Goal: Task Accomplishment & Management: Use online tool/utility

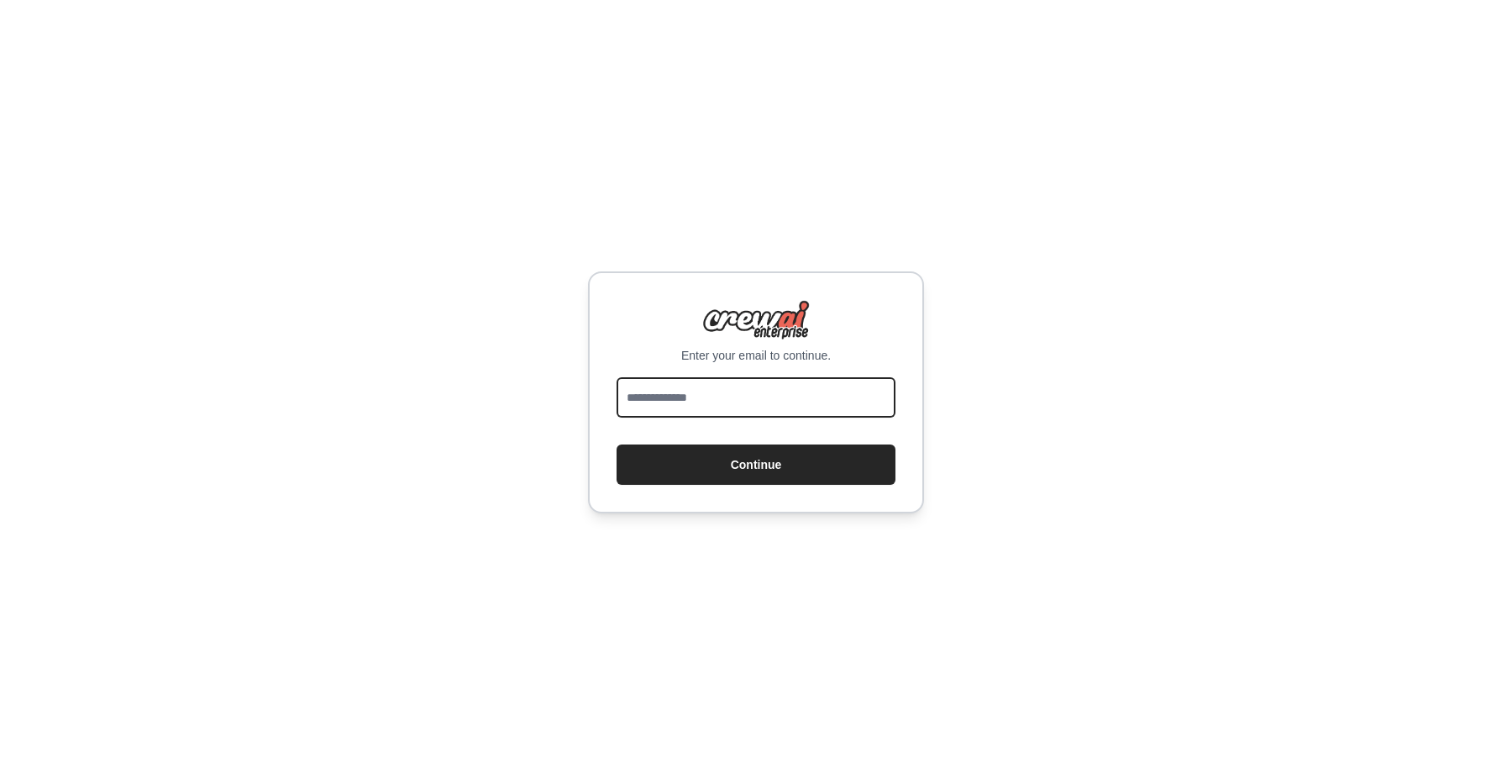
click at [755, 393] on input "email" at bounding box center [756, 397] width 279 height 40
type input "**********"
click at [746, 461] on button "Continue" at bounding box center [756, 464] width 279 height 40
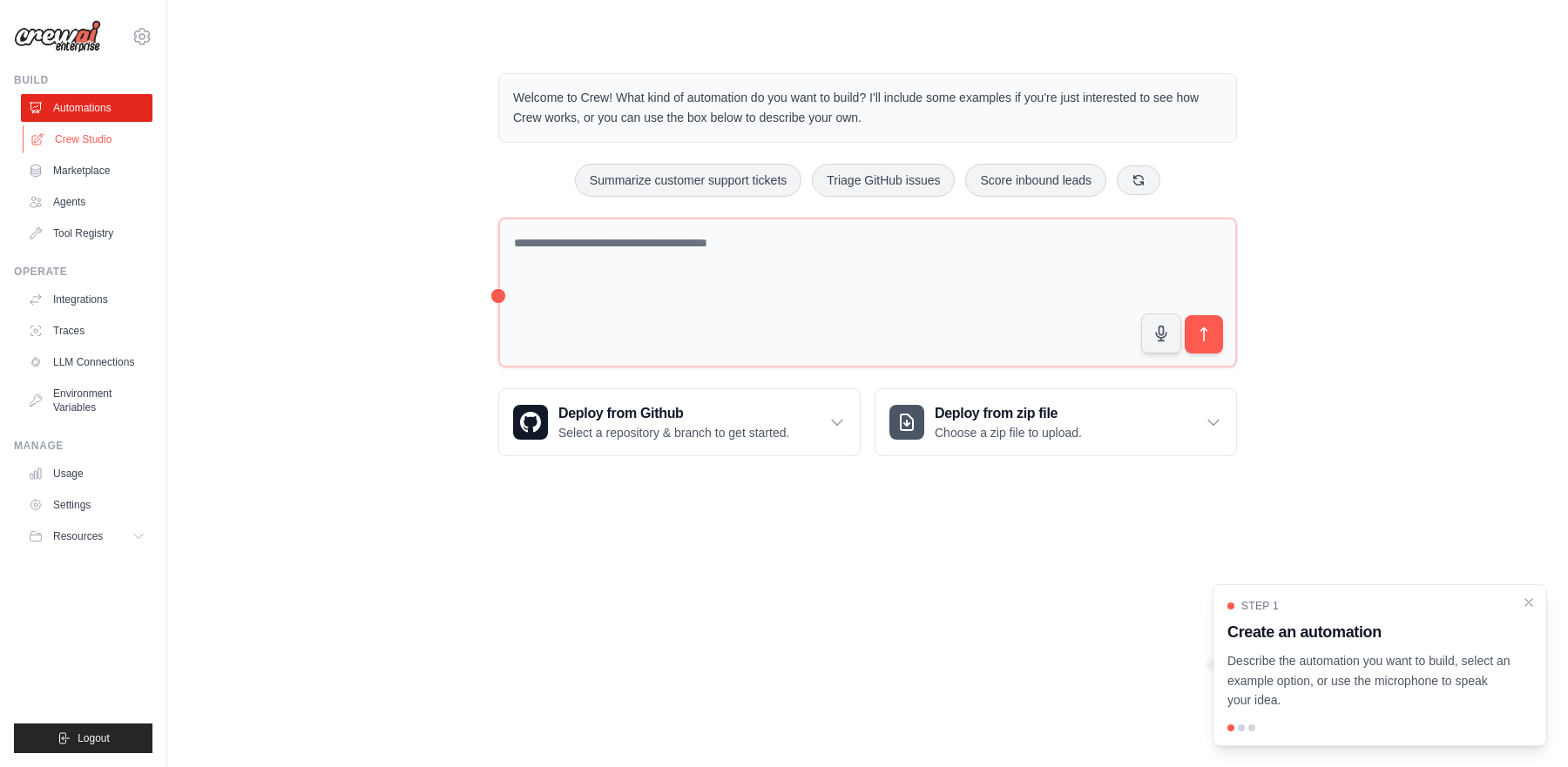
click at [91, 146] on link "Crew Studio" at bounding box center [87, 139] width 131 height 28
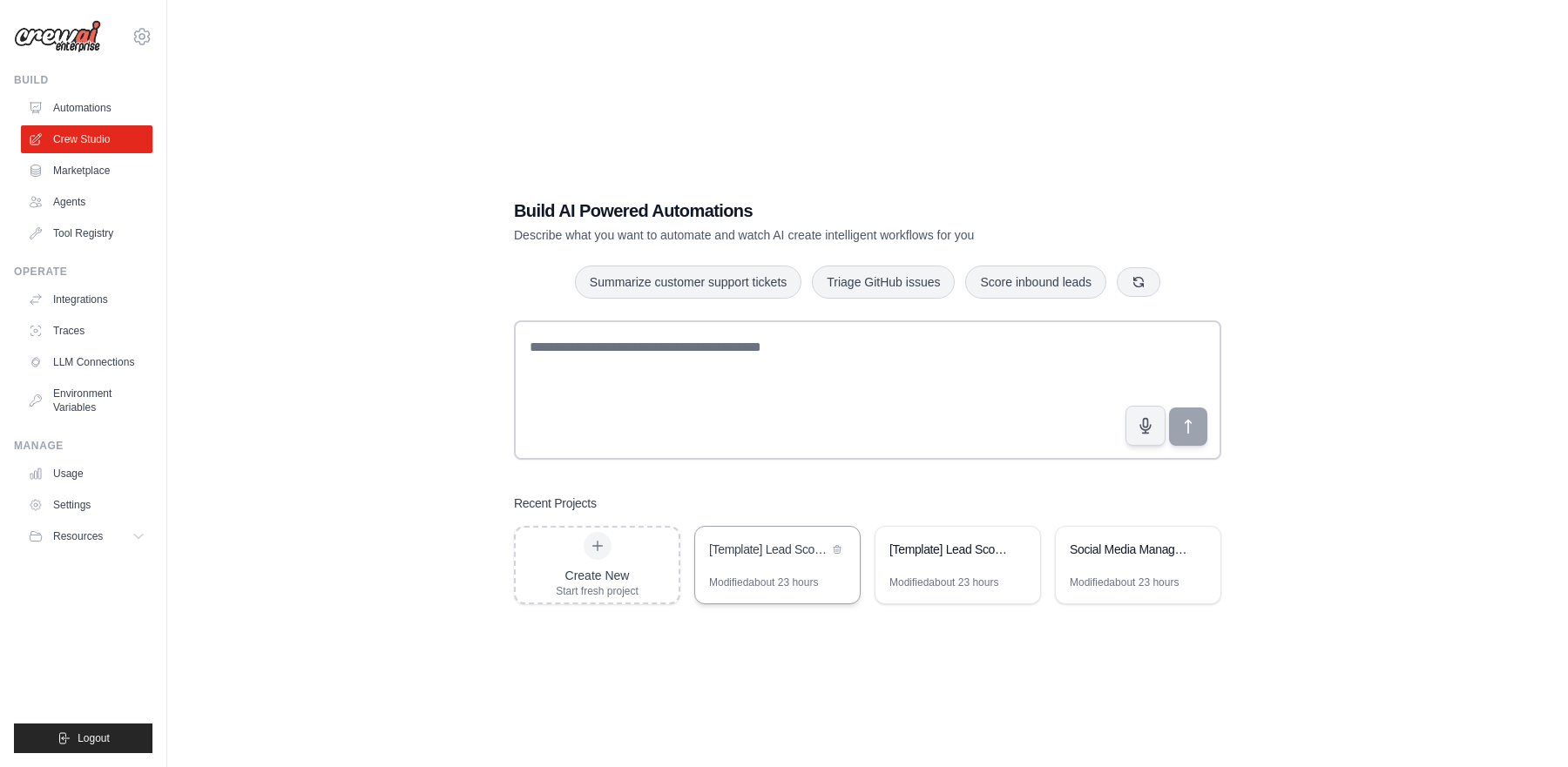
click at [771, 593] on div "Modified about 23 hours" at bounding box center [777, 589] width 164 height 28
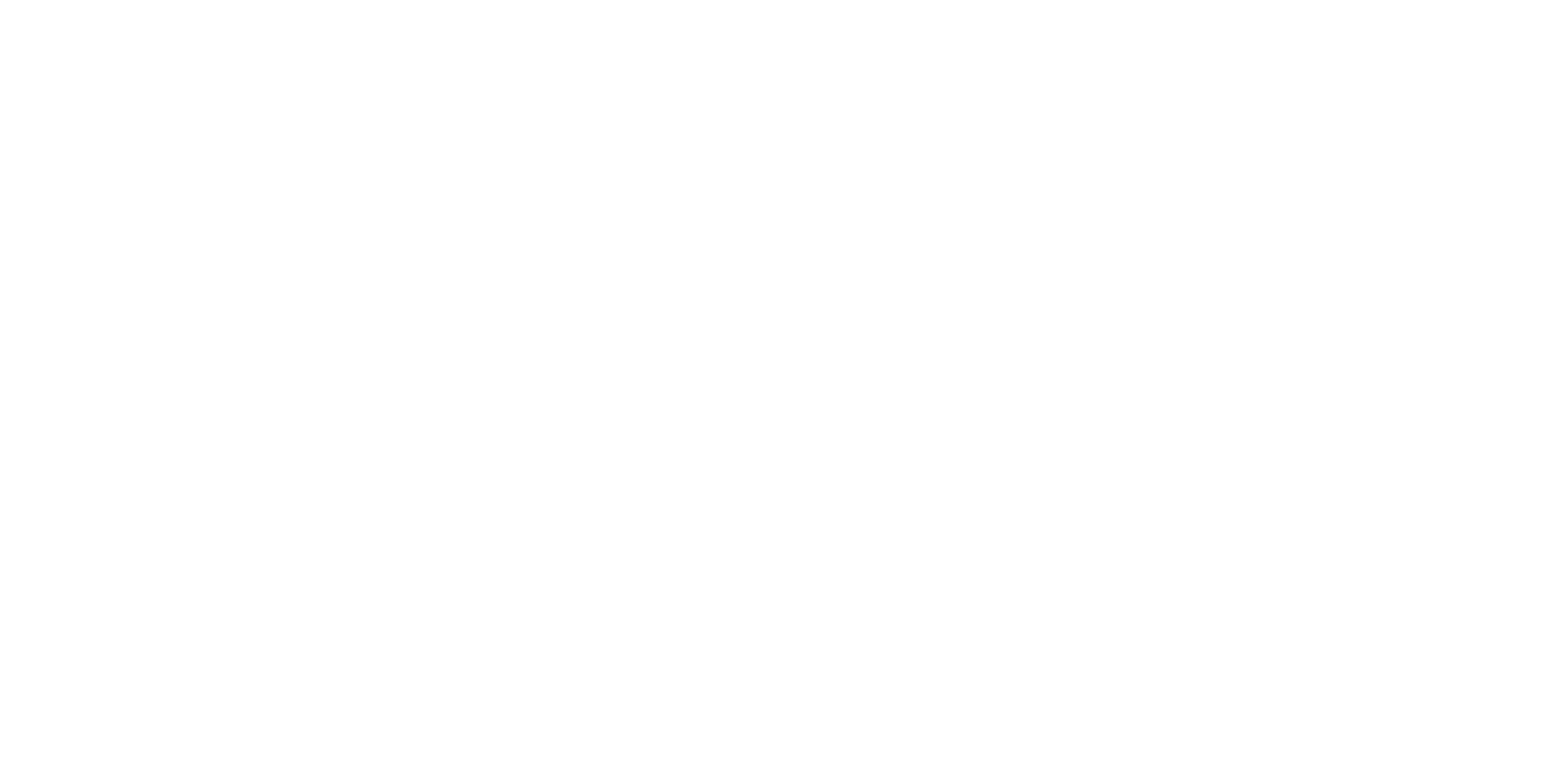
click at [1137, 0] on html at bounding box center [784, 0] width 1568 height 0
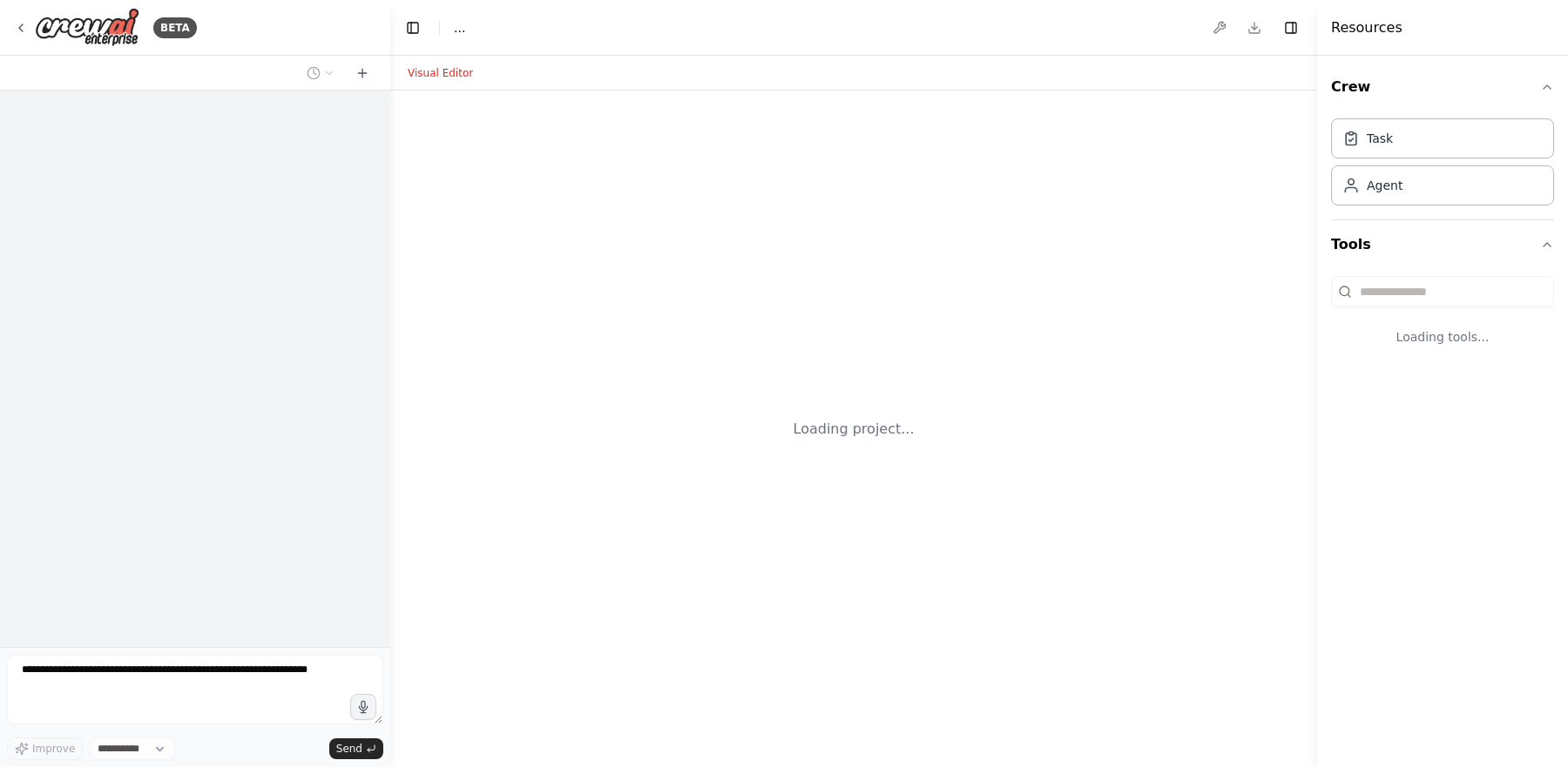
select select "****"
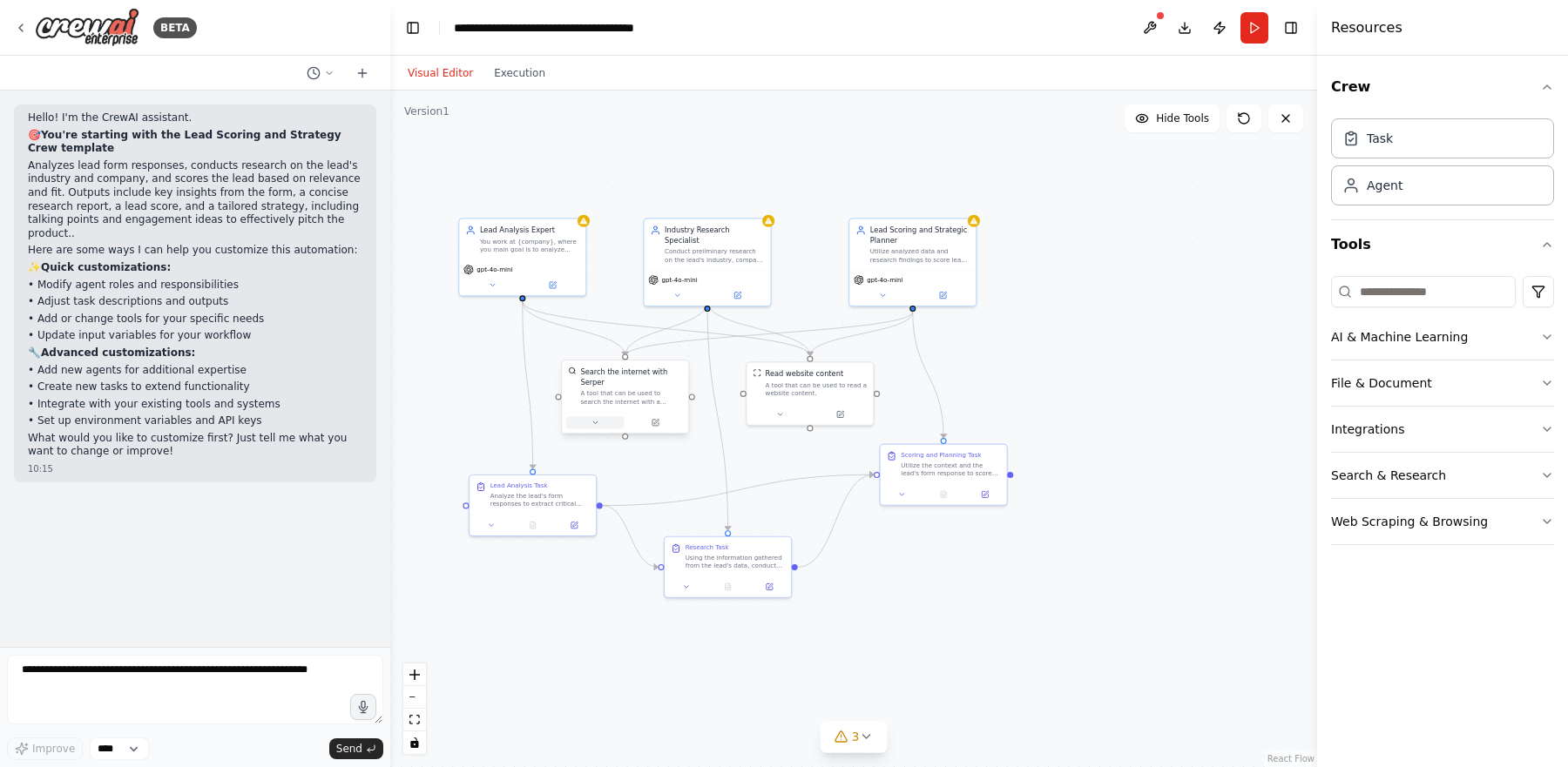
click at [593, 423] on icon at bounding box center [595, 422] width 8 height 8
click at [586, 427] on button at bounding box center [596, 422] width 58 height 13
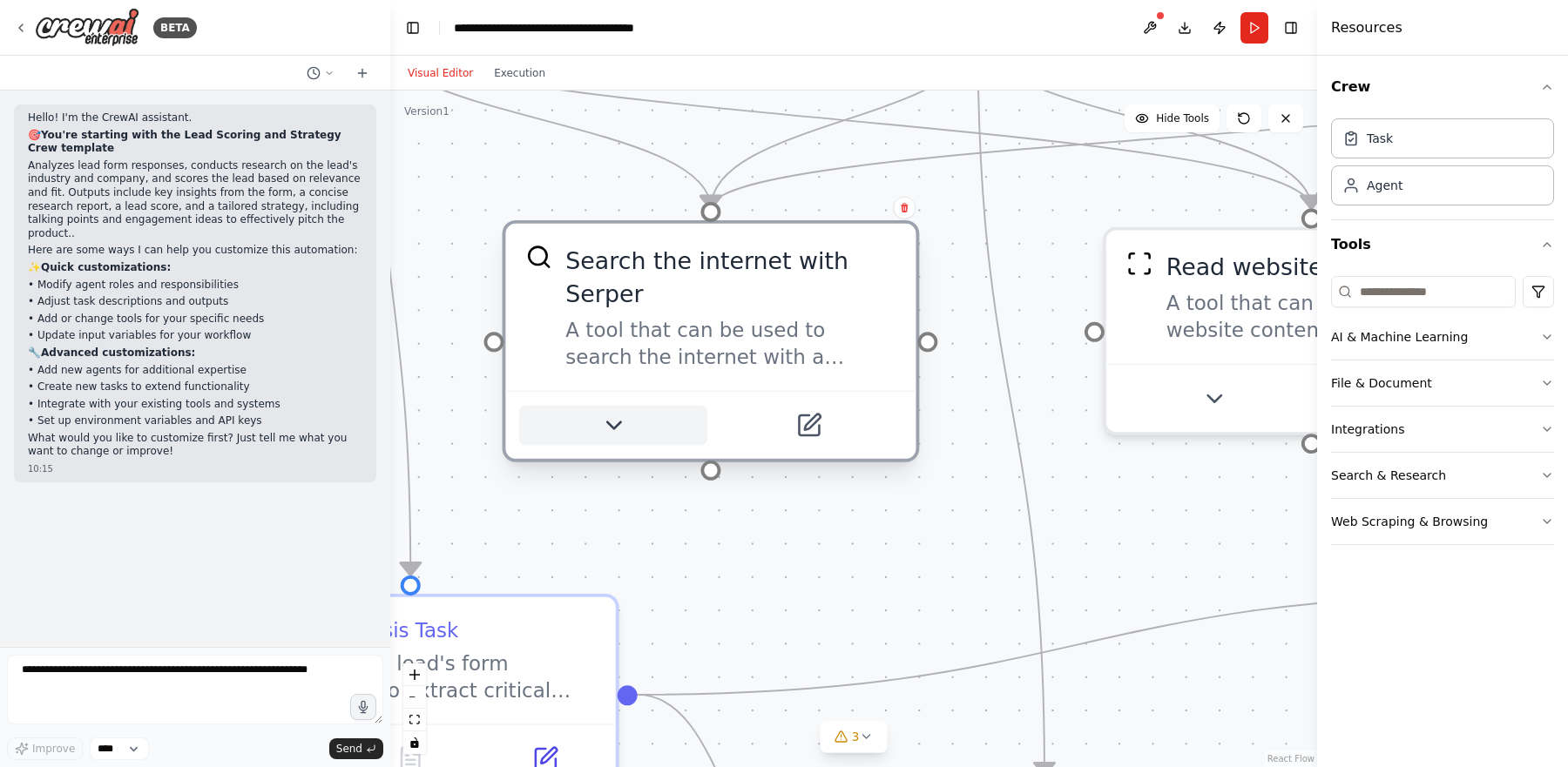
click at [613, 422] on icon at bounding box center [612, 425] width 13 height 7
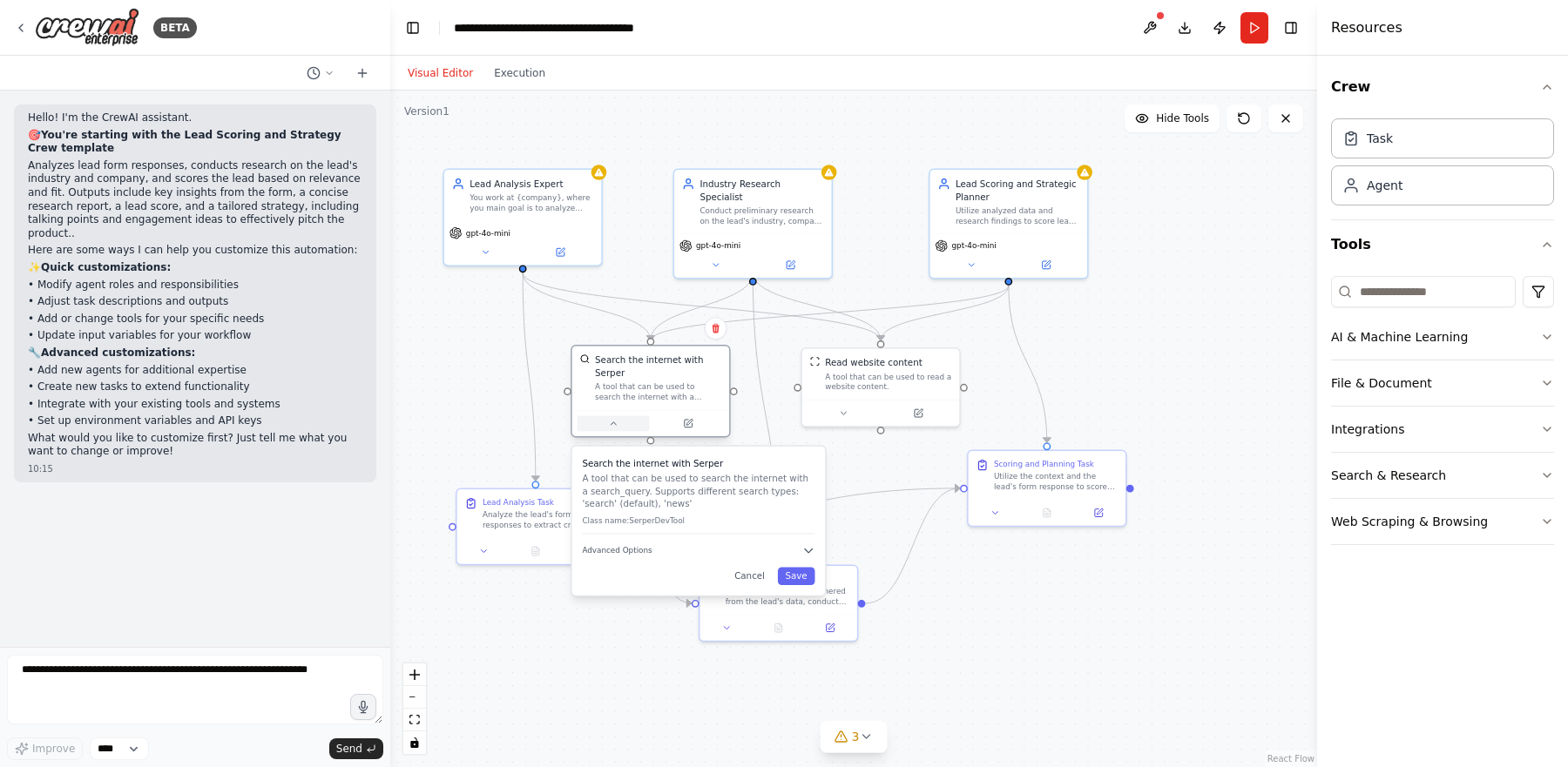
click at [617, 426] on icon at bounding box center [613, 422] width 11 height 11
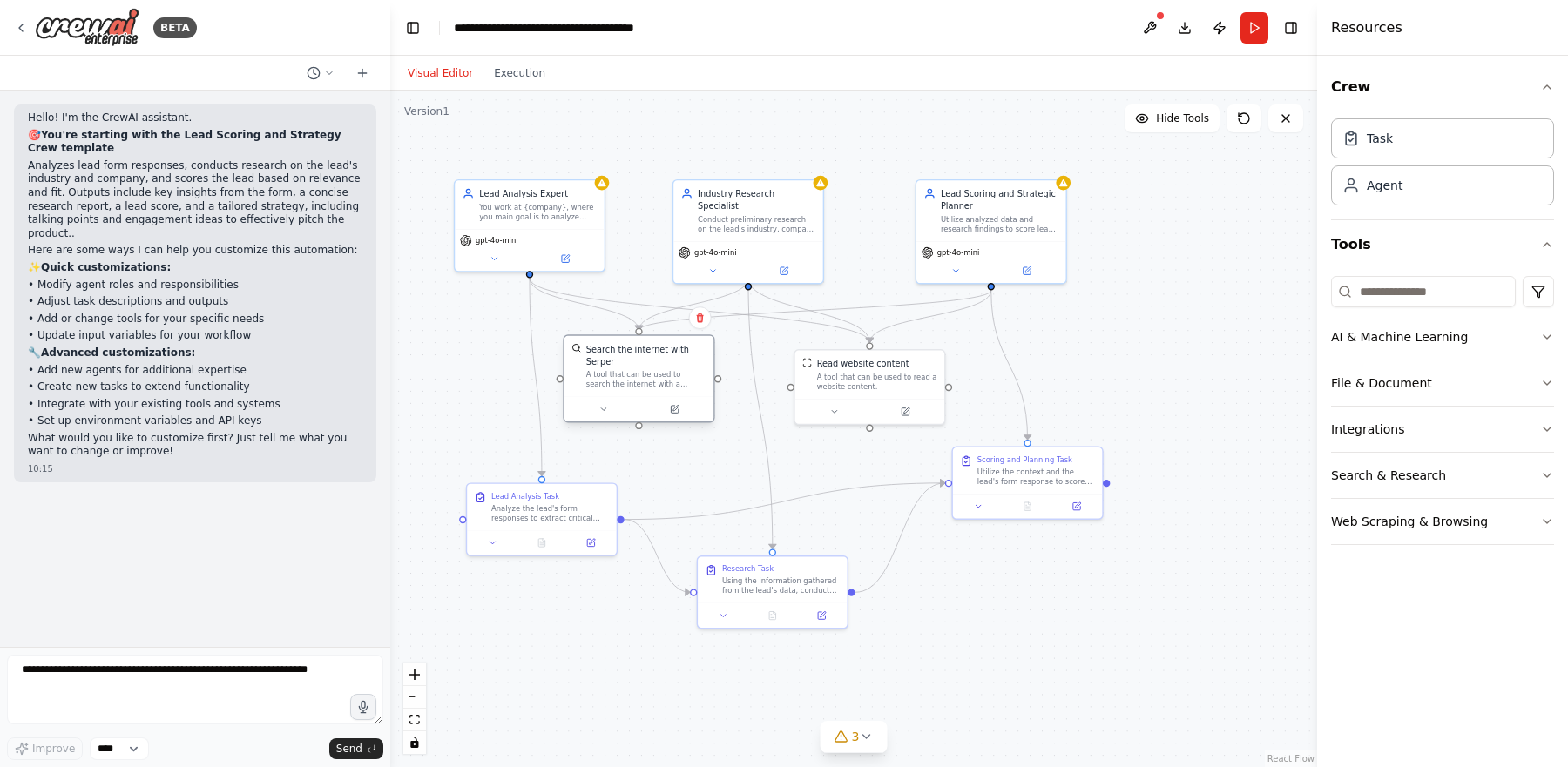
drag, startPoint x: 660, startPoint y: 384, endPoint x: 645, endPoint y: 374, distance: 18.0
click at [645, 374] on div "A tool that can be used to search the internet with a search_query. Supports di…" at bounding box center [646, 380] width 120 height 19
drag, startPoint x: 673, startPoint y: 387, endPoint x: 676, endPoint y: 409, distance: 22.2
click at [676, 401] on div "A tool that can be used to search the internet with a search_query. Supports di…" at bounding box center [646, 392] width 120 height 19
click at [502, 265] on div "gpt-4o-mini" at bounding box center [528, 247] width 149 height 42
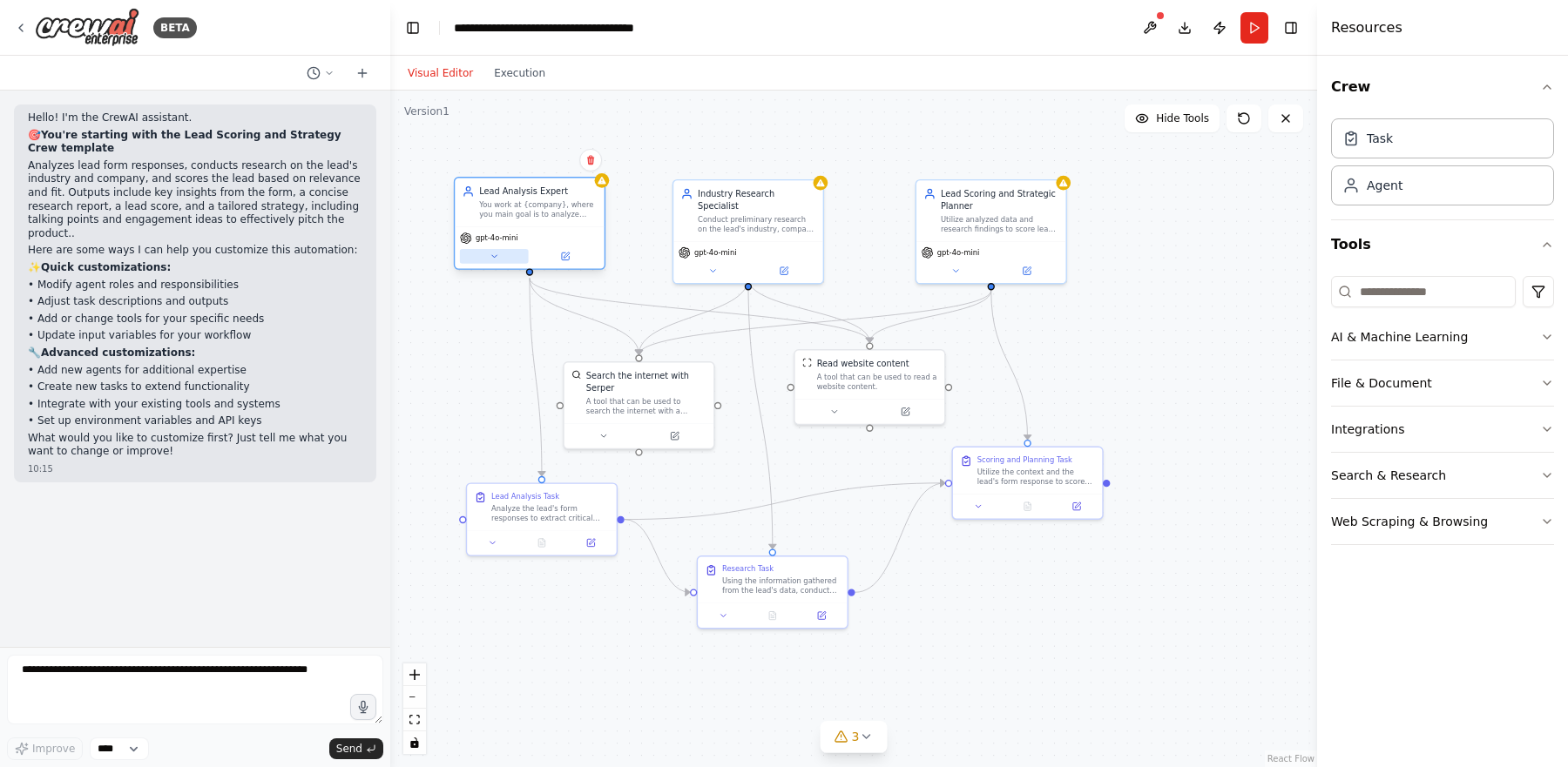
click at [496, 258] on icon at bounding box center [494, 256] width 10 height 10
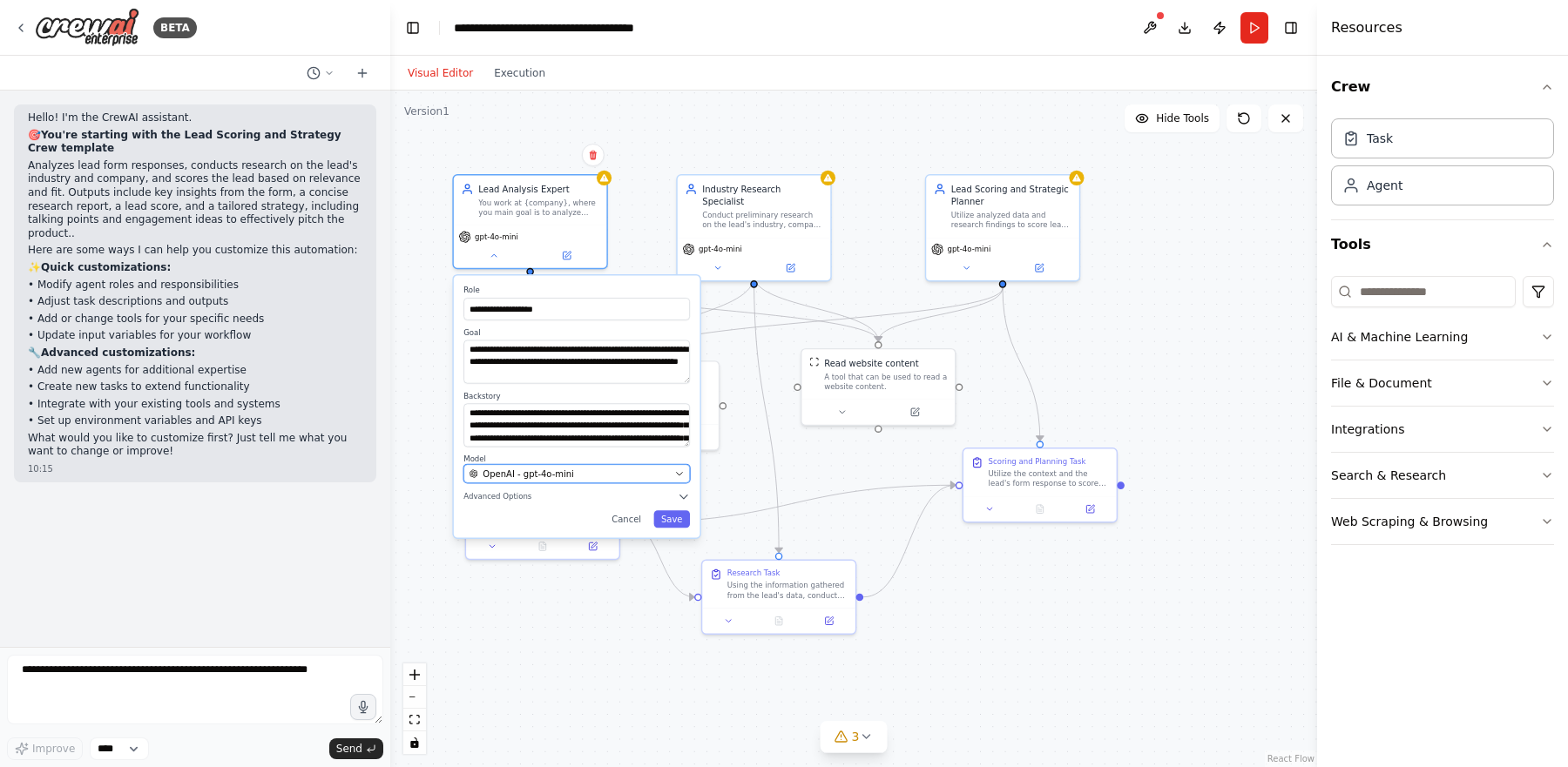
click at [570, 477] on div "OpenAI - gpt-4o-mini" at bounding box center [569, 473] width 200 height 13
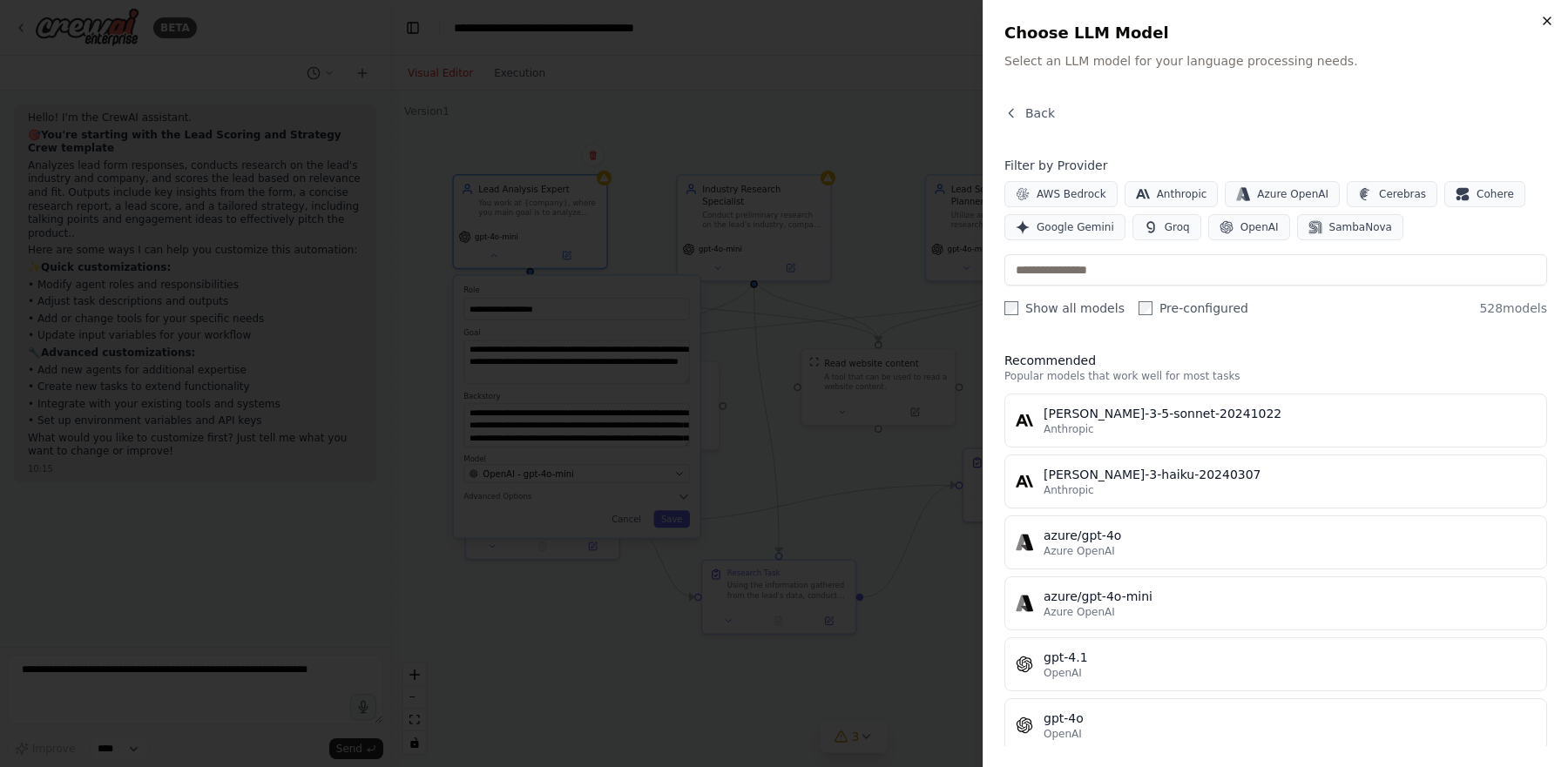
click at [1546, 16] on icon "button" at bounding box center [1547, 20] width 14 height 14
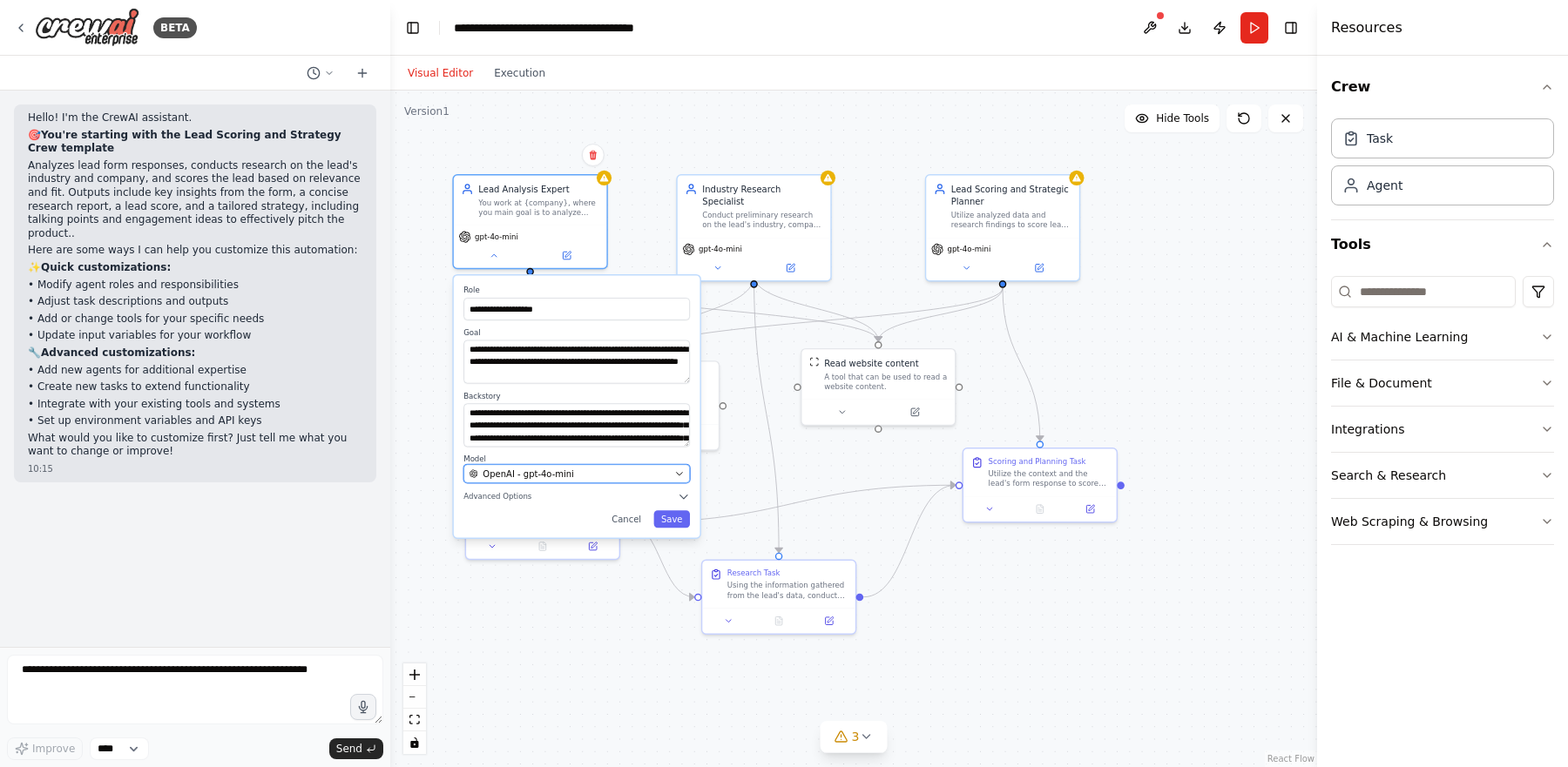
click at [561, 470] on span "OpenAI - gpt-4o-mini" at bounding box center [528, 473] width 91 height 13
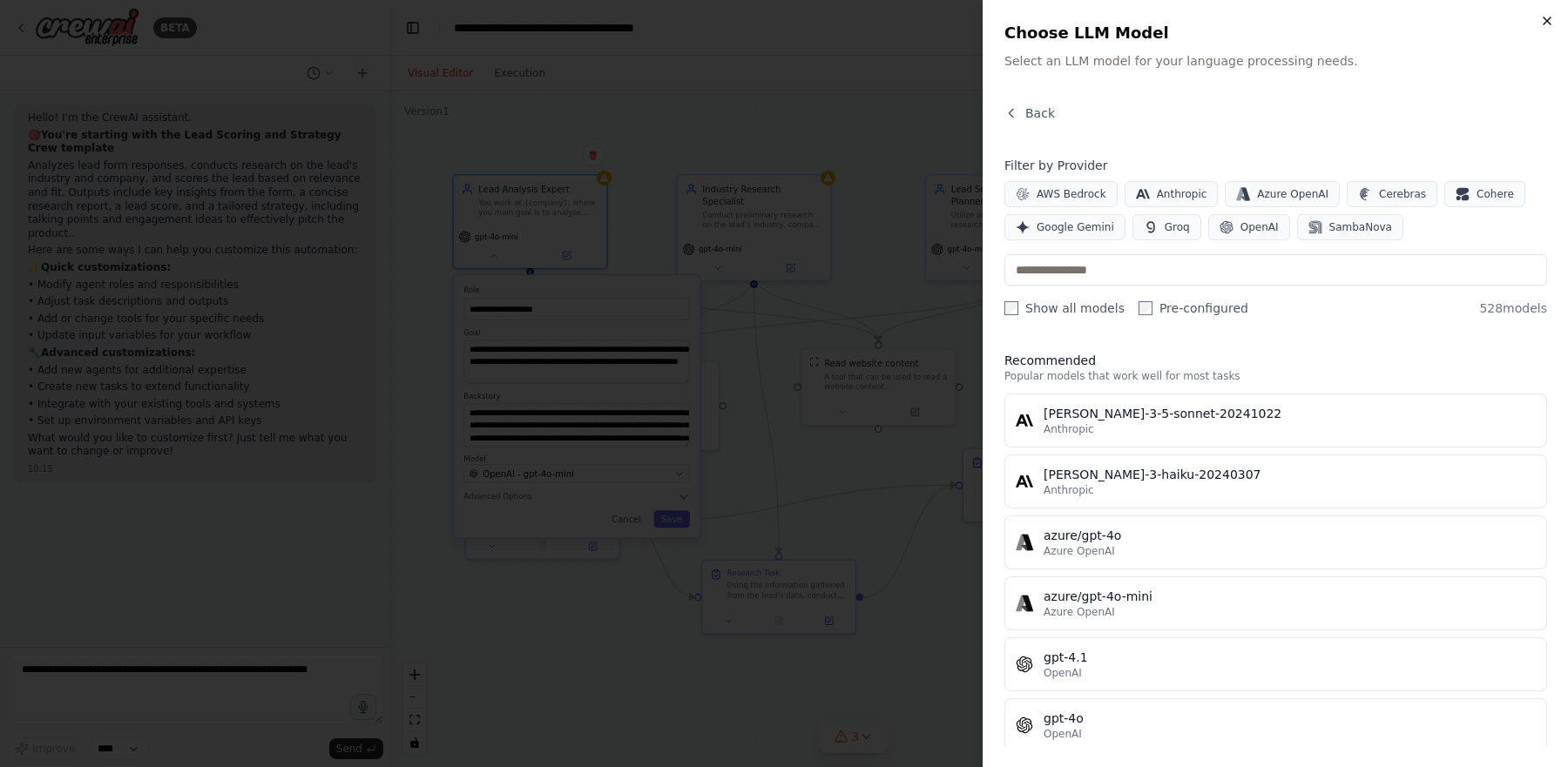
click at [1549, 15] on icon "button" at bounding box center [1547, 20] width 14 height 14
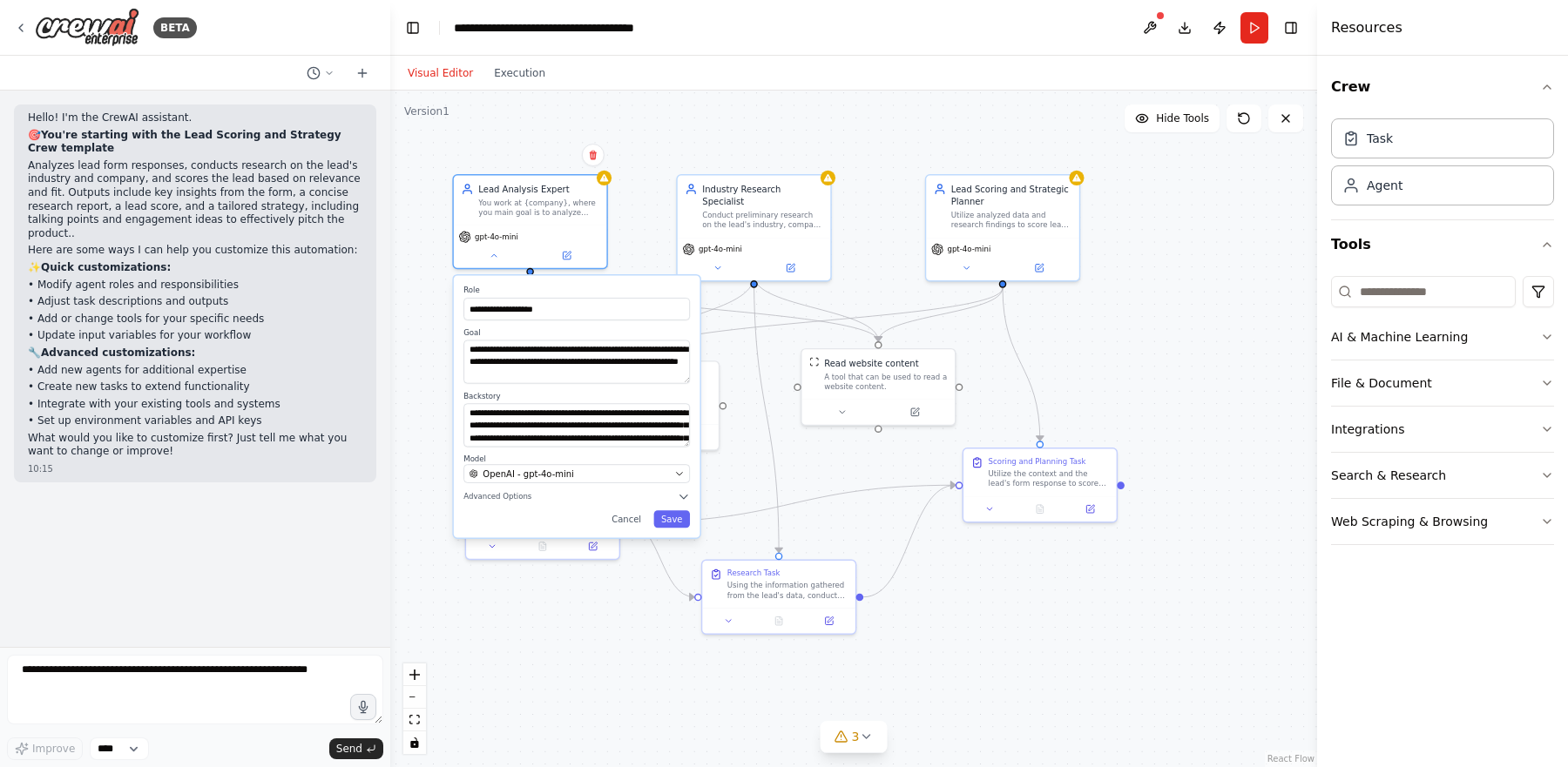
click at [690, 479] on div "**********" at bounding box center [577, 406] width 247 height 262
click at [674, 478] on icon "button" at bounding box center [679, 473] width 10 height 10
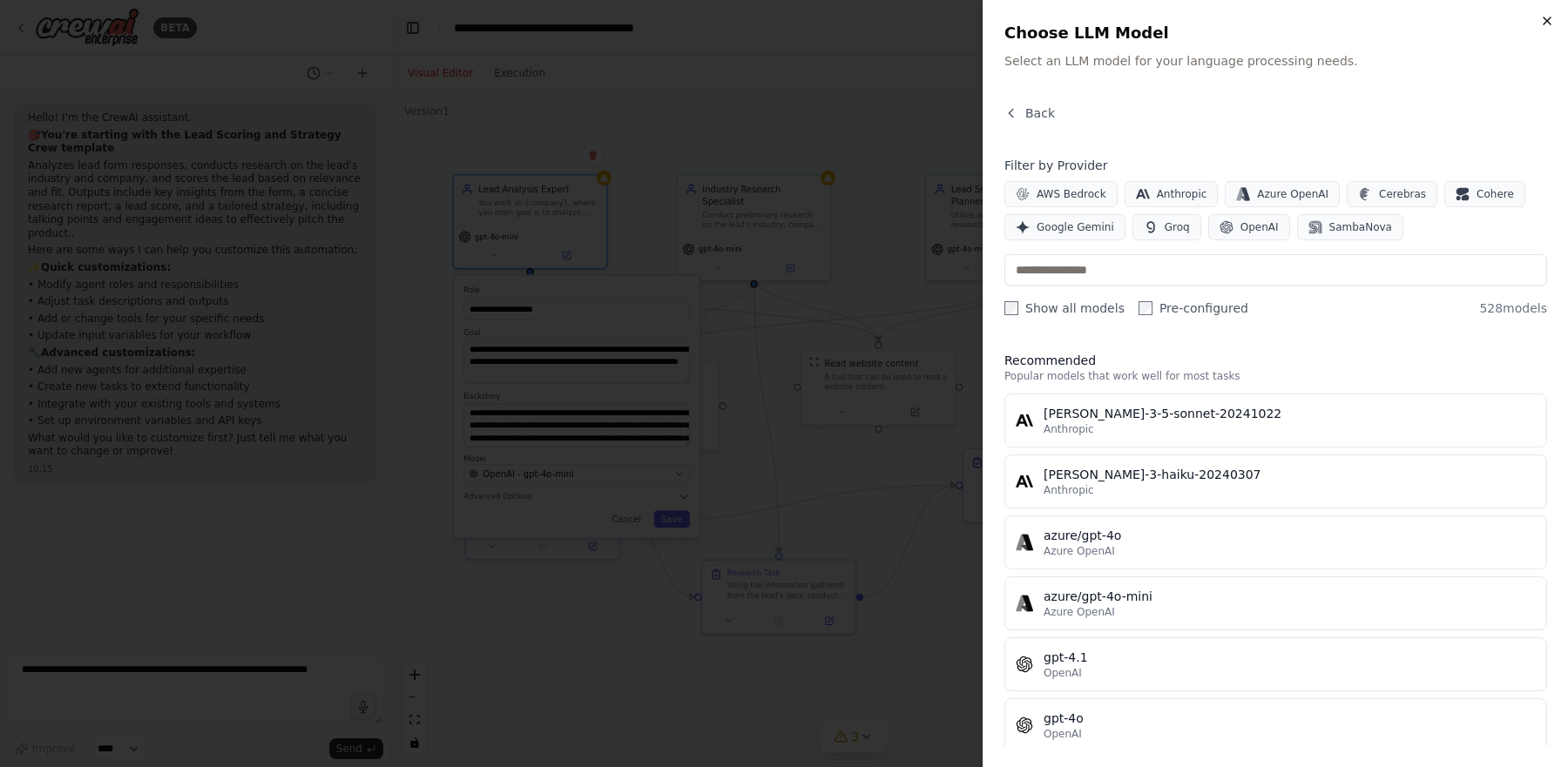
click at [1543, 27] on icon "button" at bounding box center [1547, 20] width 14 height 14
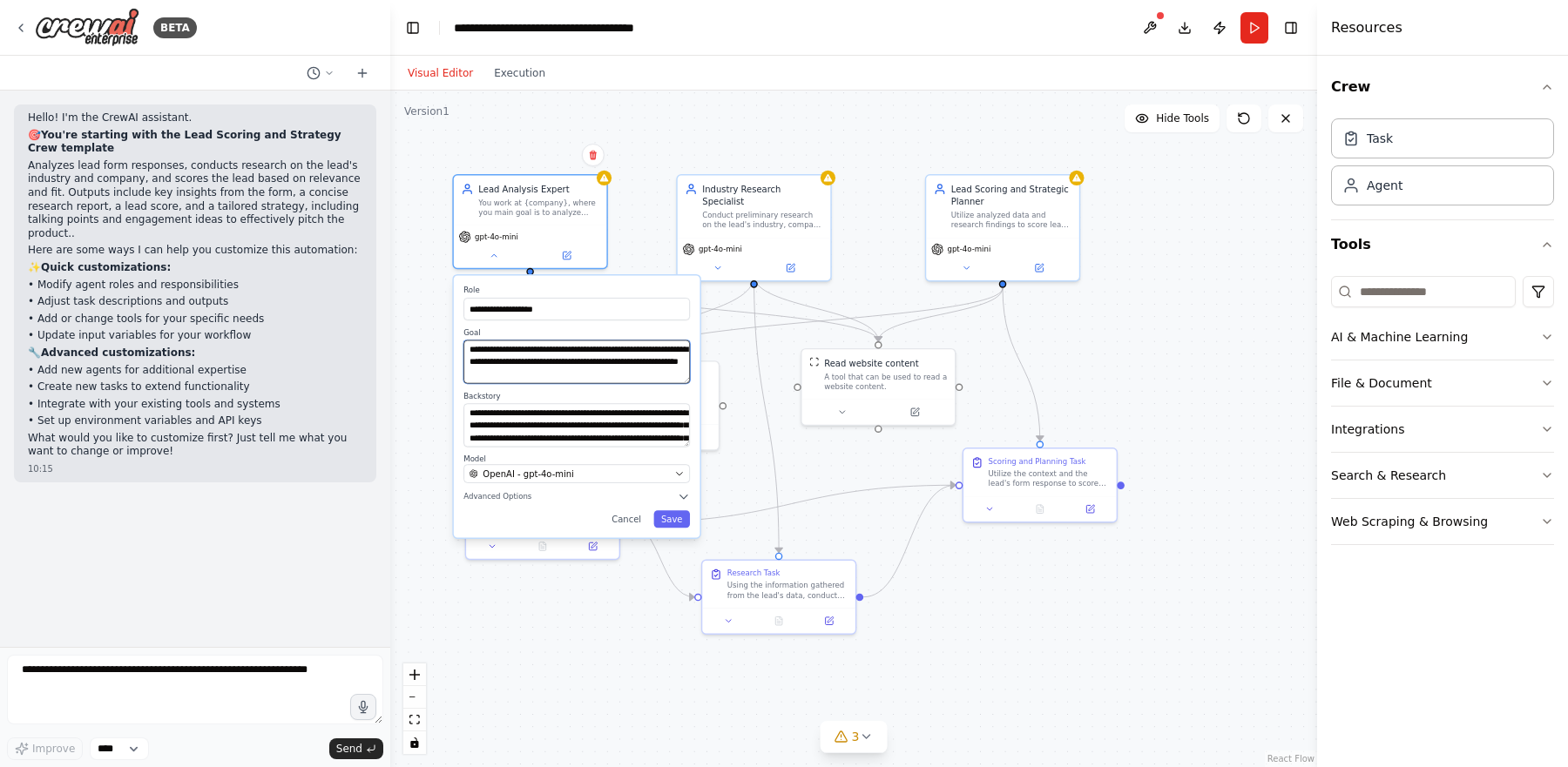
click at [586, 358] on textarea "**********" at bounding box center [576, 362] width 226 height 44
drag, startPoint x: 555, startPoint y: 309, endPoint x: 443, endPoint y: 306, distance: 112.0
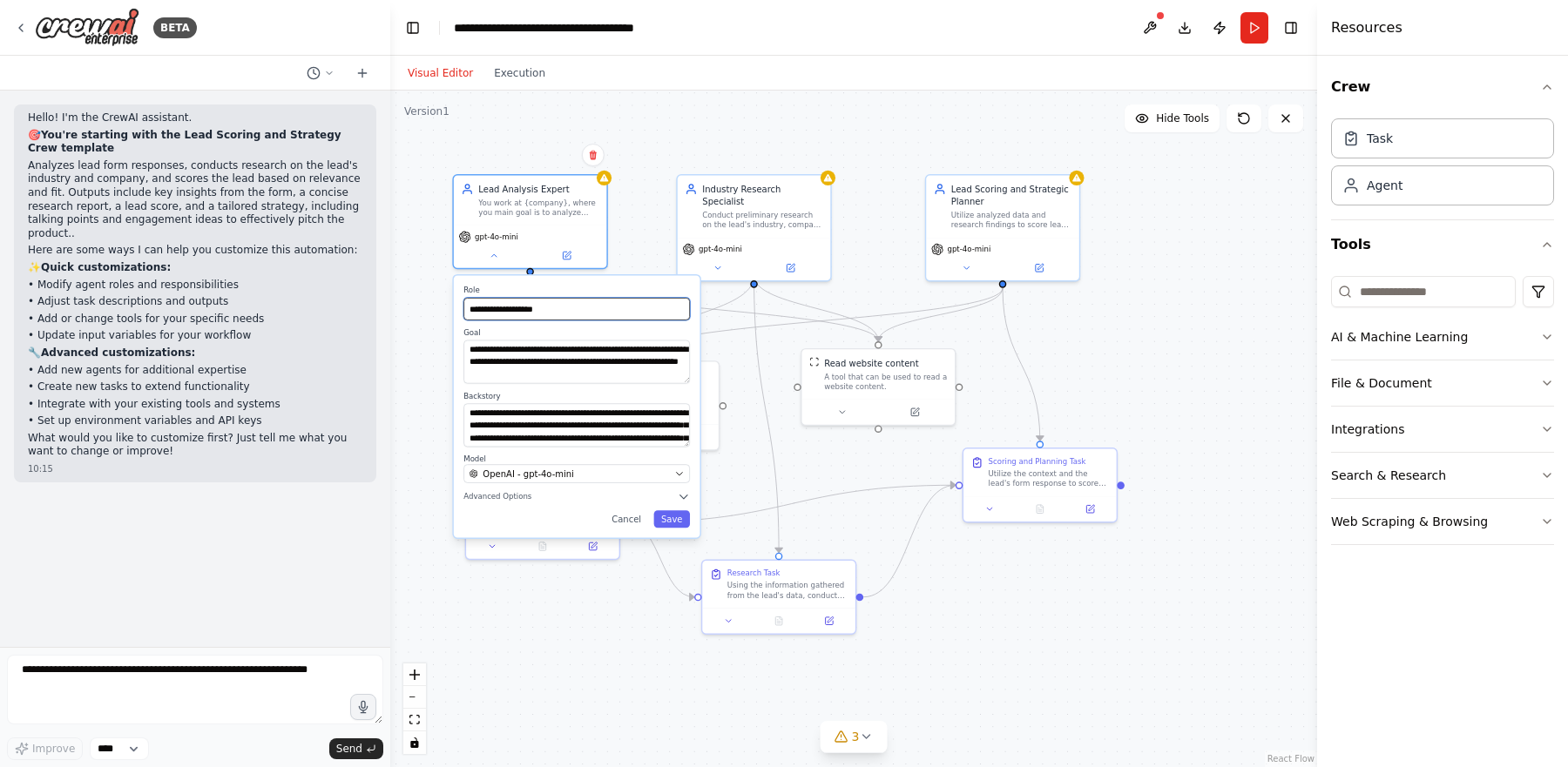
click at [443, 306] on div "**********" at bounding box center [854, 428] width 927 height 677
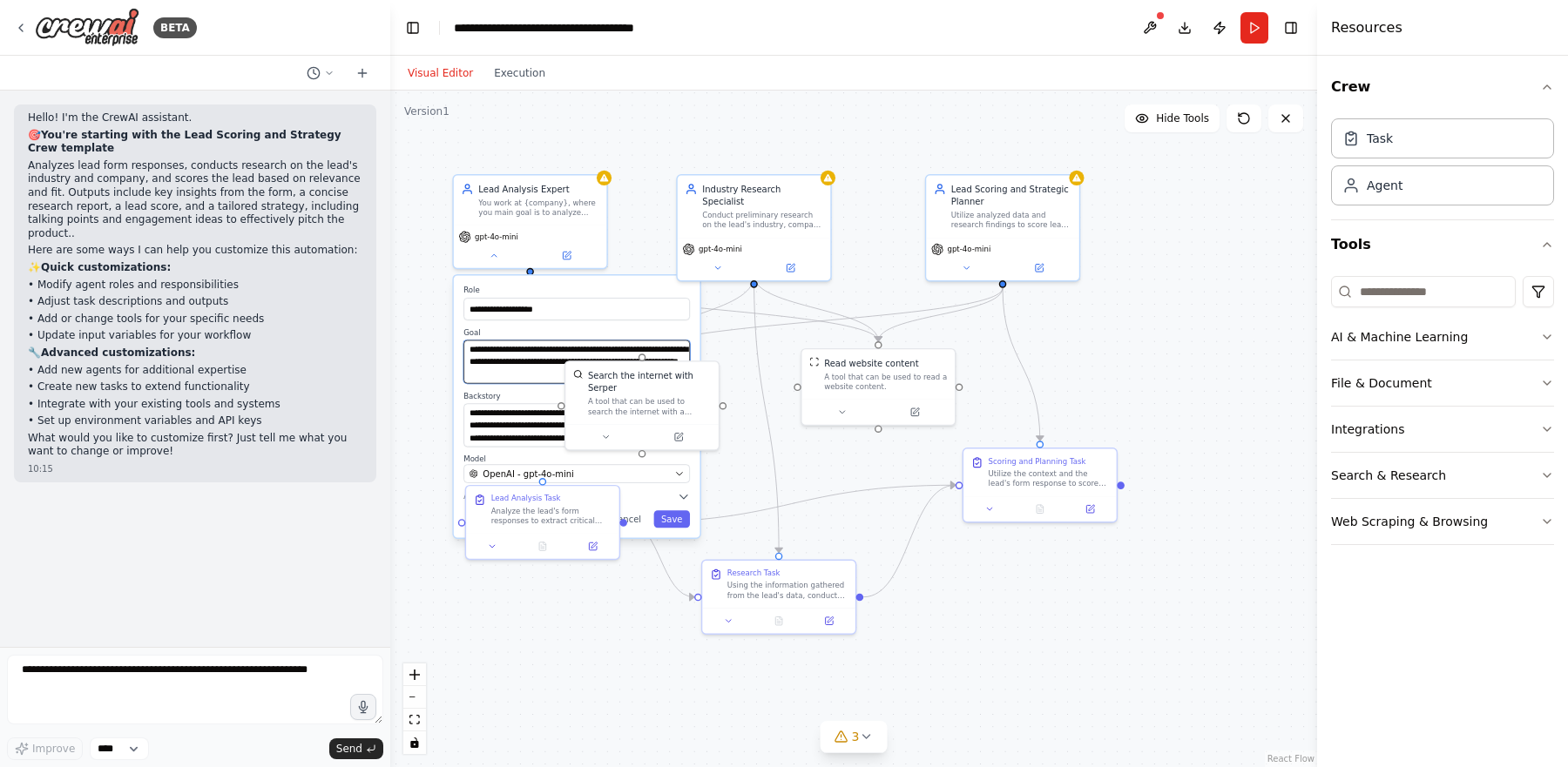
click at [516, 350] on textarea "**********" at bounding box center [576, 362] width 226 height 44
click at [415, 333] on div "**********" at bounding box center [854, 428] width 927 height 677
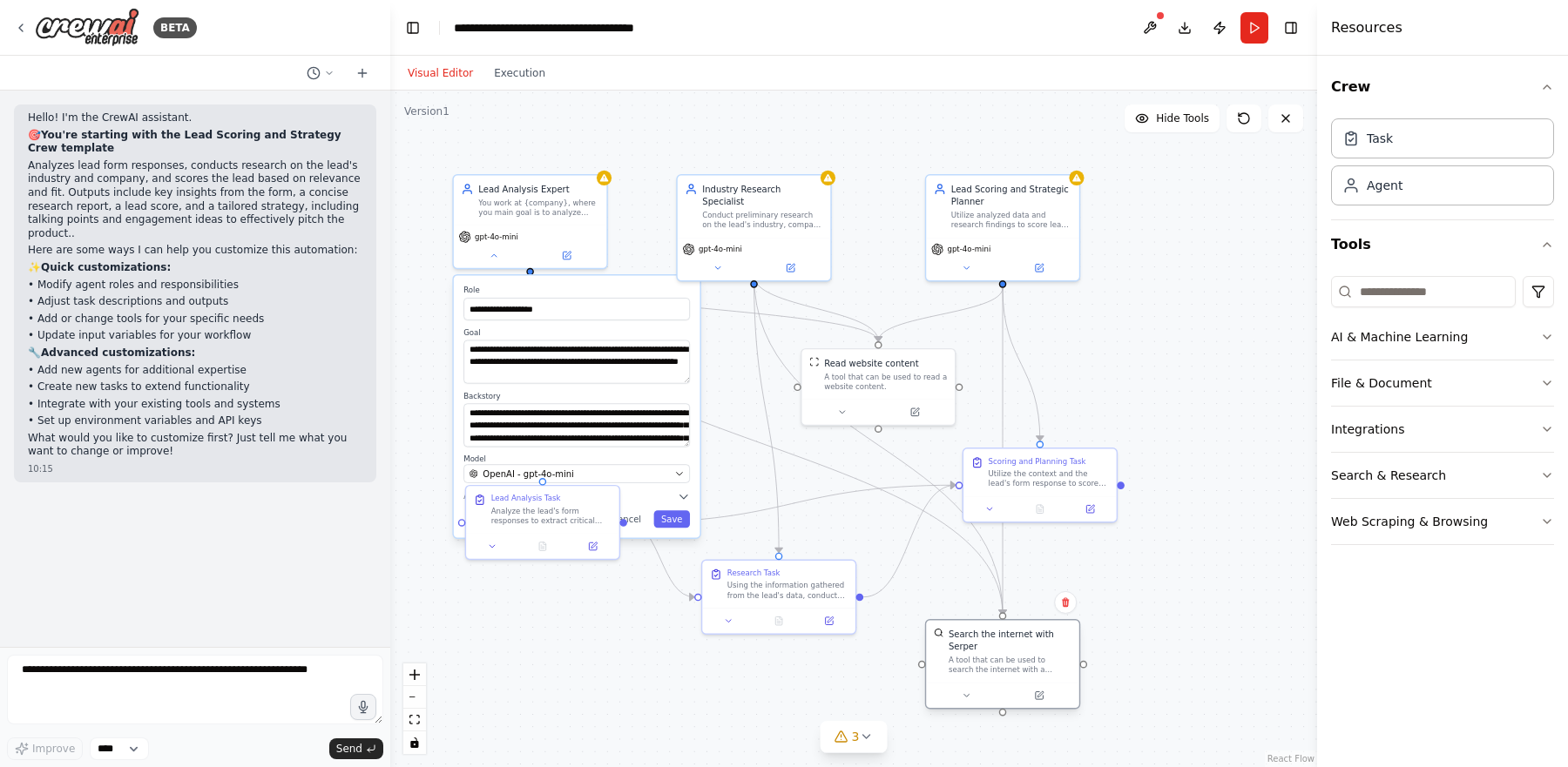
drag, startPoint x: 643, startPoint y: 391, endPoint x: 1007, endPoint y: 652, distance: 447.9
click at [1007, 652] on div "Search the internet with Serper" at bounding box center [1009, 640] width 122 height 25
click at [619, 650] on div "**********" at bounding box center [854, 428] width 927 height 677
click at [637, 517] on button "Cancel" at bounding box center [627, 518] width 45 height 17
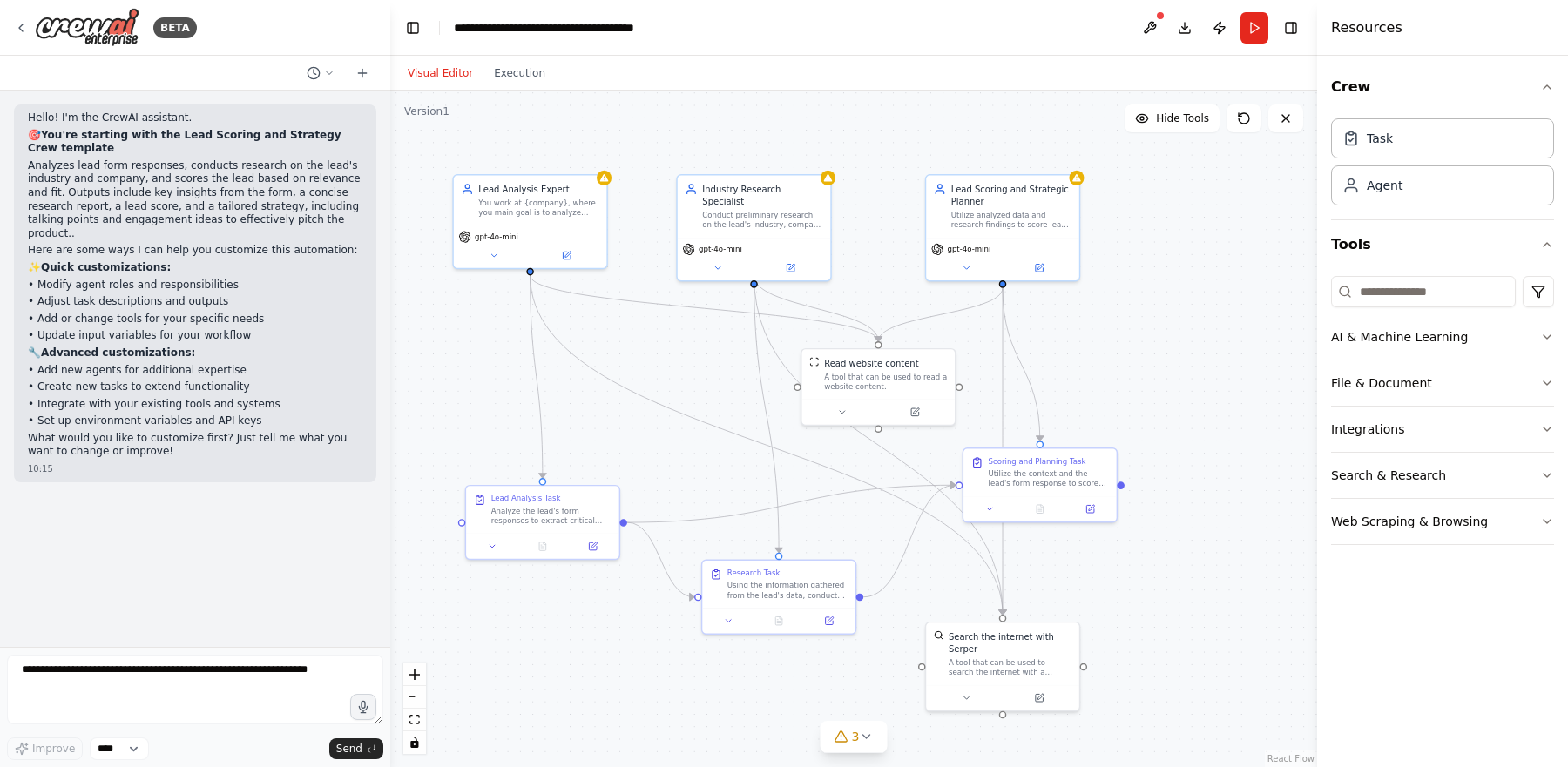
click at [614, 417] on div ".deletable-edge-delete-btn { width: 20px; height: 20px; border: 0px solid #ffff…" at bounding box center [854, 428] width 927 height 677
drag, startPoint x: 971, startPoint y: 648, endPoint x: 1173, endPoint y: 350, distance: 360.0
click at [1173, 350] on div "Search the internet with Serper" at bounding box center [1209, 342] width 122 height 25
click at [1253, 38] on button "Run" at bounding box center [1254, 28] width 28 height 31
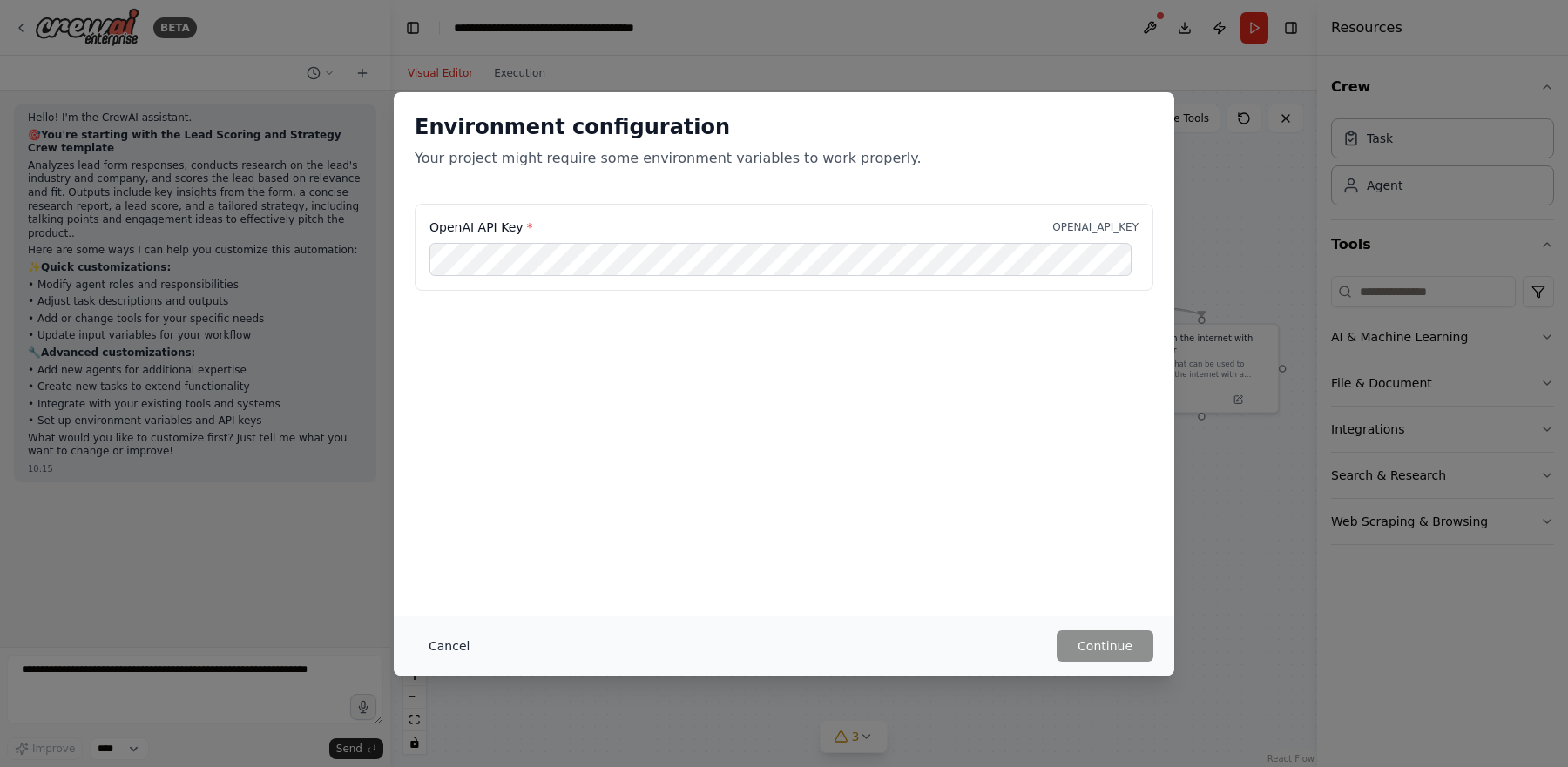
click at [467, 642] on button "Cancel" at bounding box center [449, 646] width 69 height 31
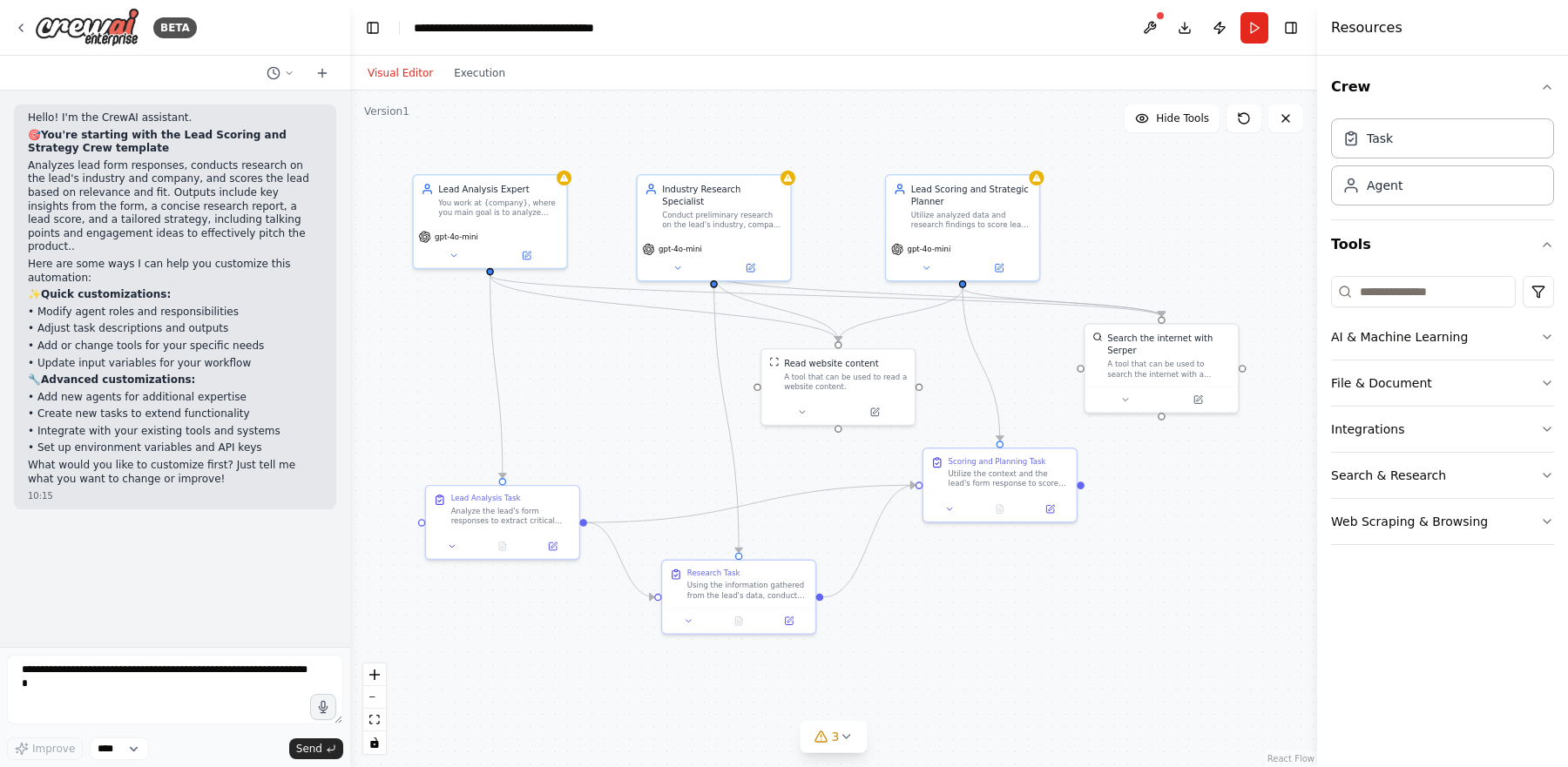
drag, startPoint x: 387, startPoint y: 243, endPoint x: 350, endPoint y: 299, distance: 67.1
click at [350, 299] on div "BETA Hello! I'm the CrewAI assistant. 🎯 You're starting with the Lead Scoring a…" at bounding box center [784, 384] width 1568 height 767
click at [373, 35] on button "Toggle Left Sidebar" at bounding box center [372, 27] width 24 height 24
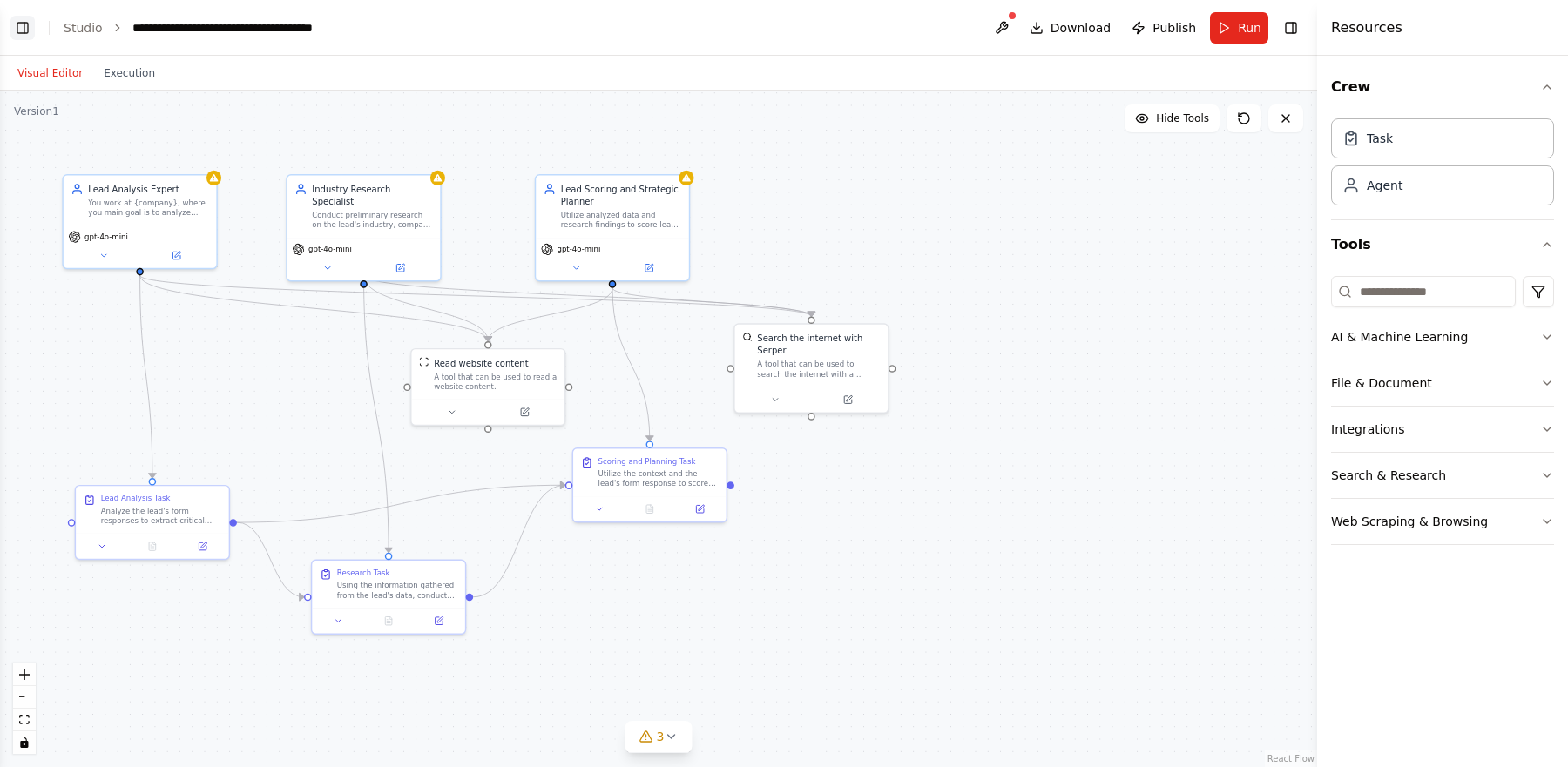
click at [19, 29] on button "Toggle Left Sidebar" at bounding box center [22, 27] width 24 height 24
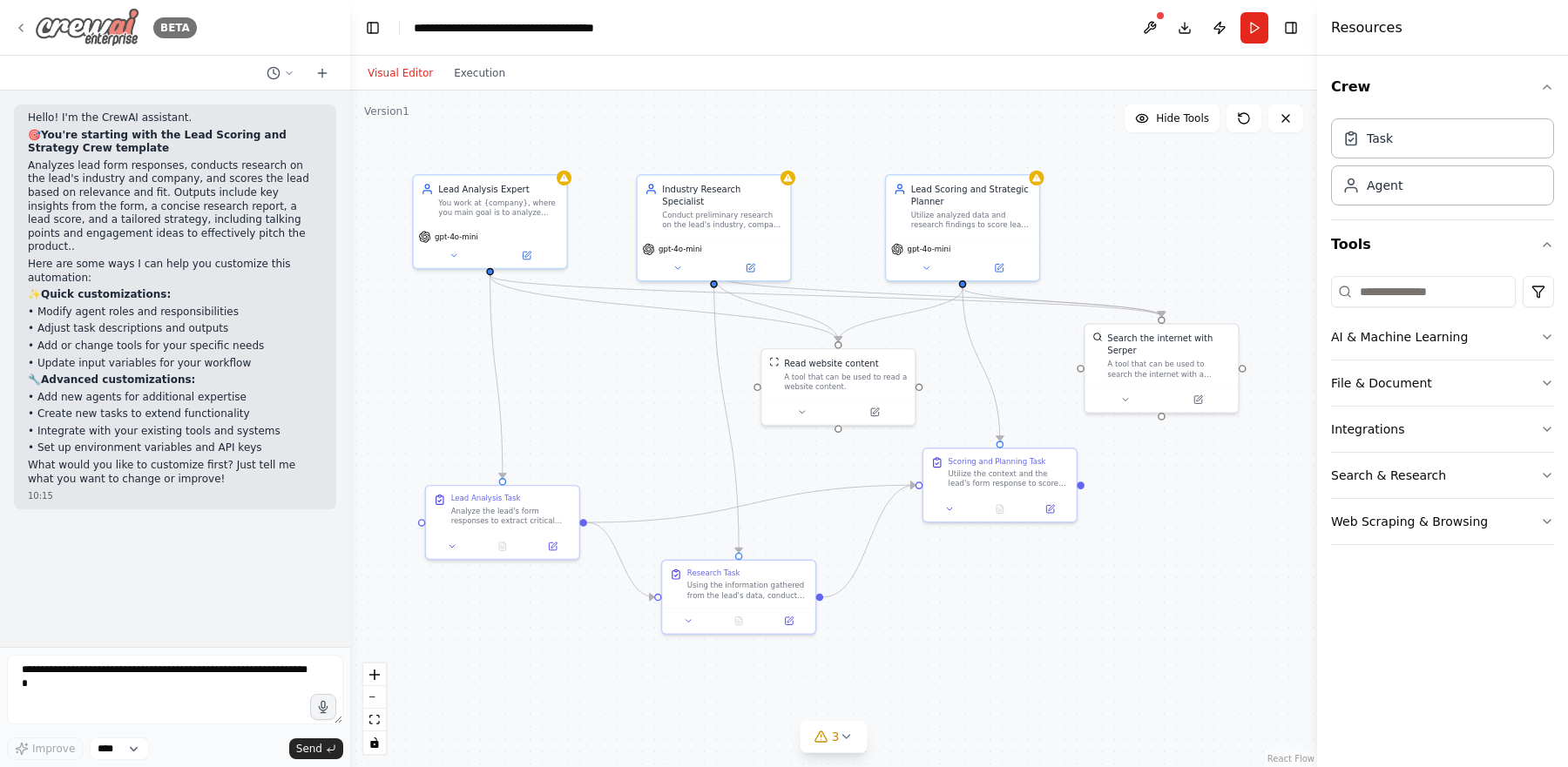
click at [17, 29] on icon at bounding box center [20, 28] width 14 height 14
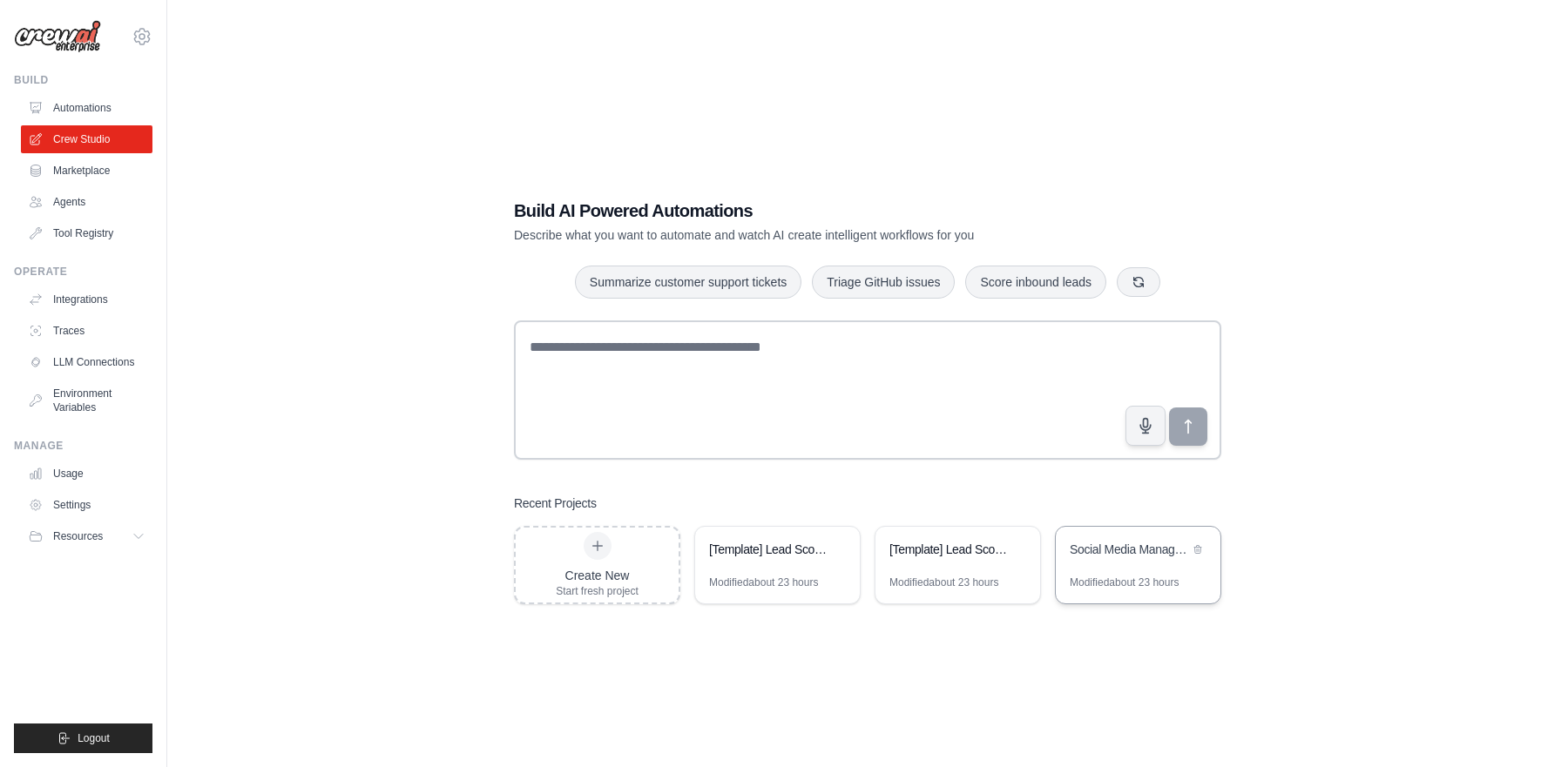
click at [1130, 549] on div "Social Media Management Automation" at bounding box center [1129, 550] width 119 height 17
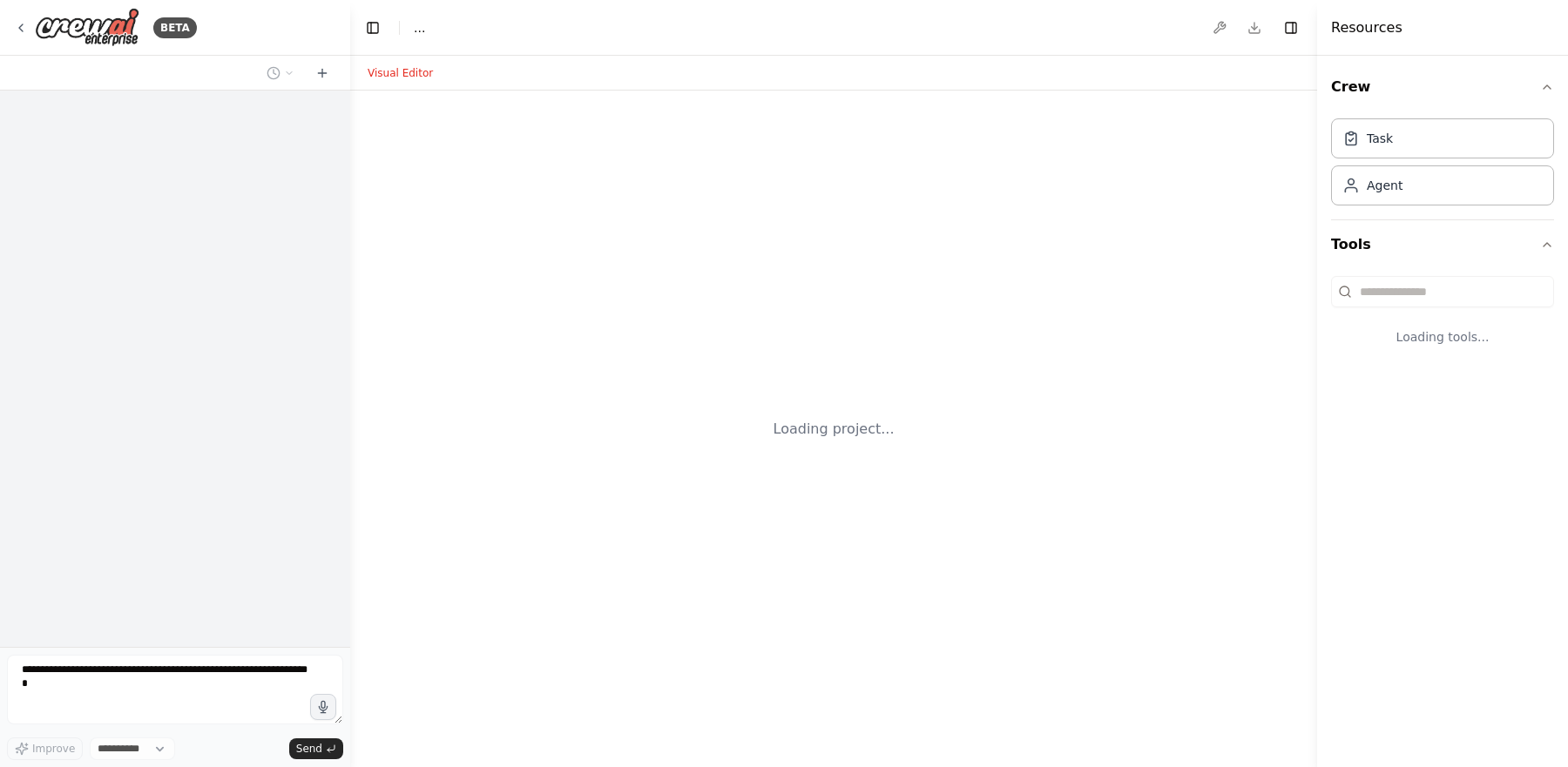
select select "****"
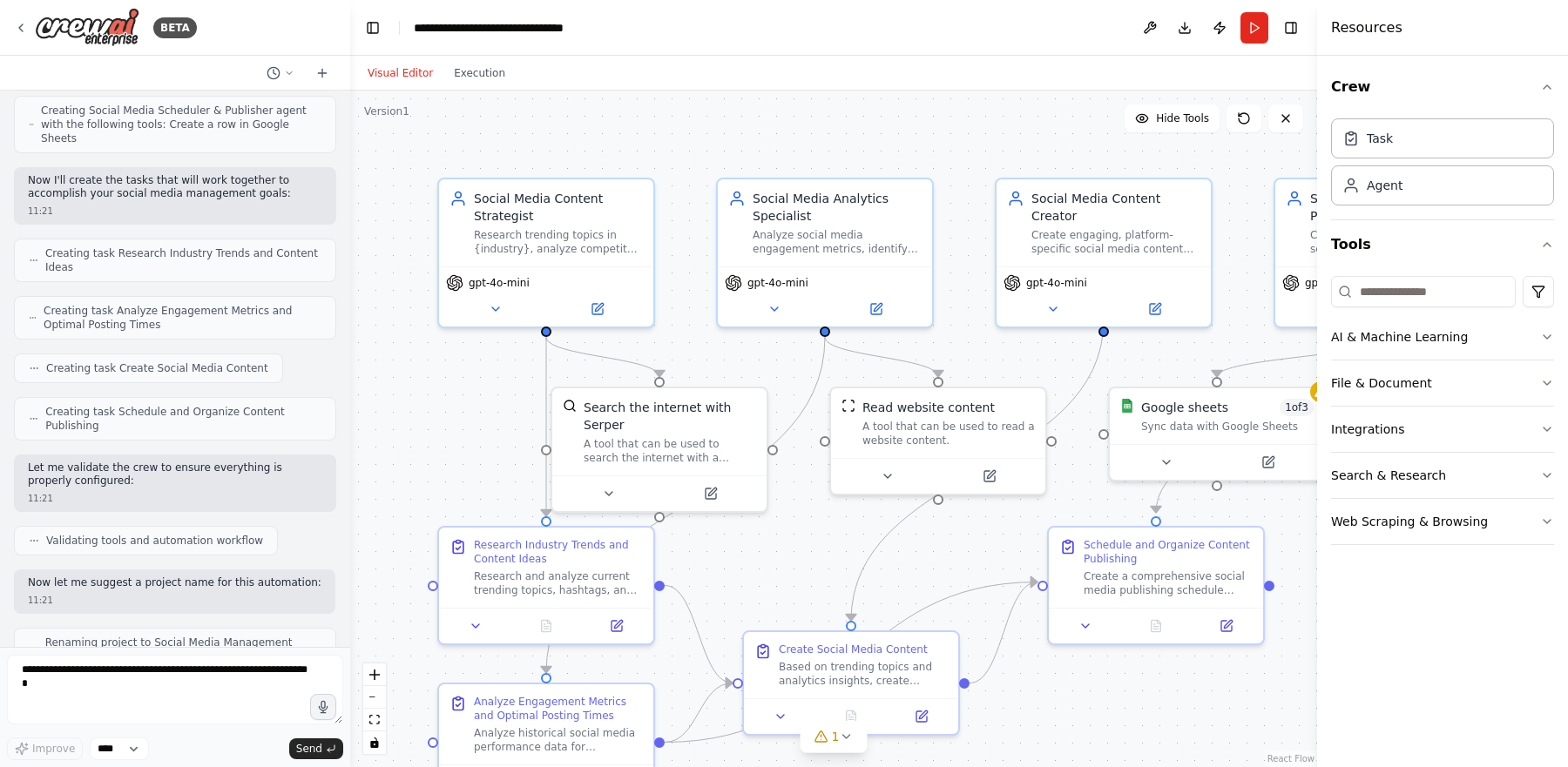
scroll to position [963, 0]
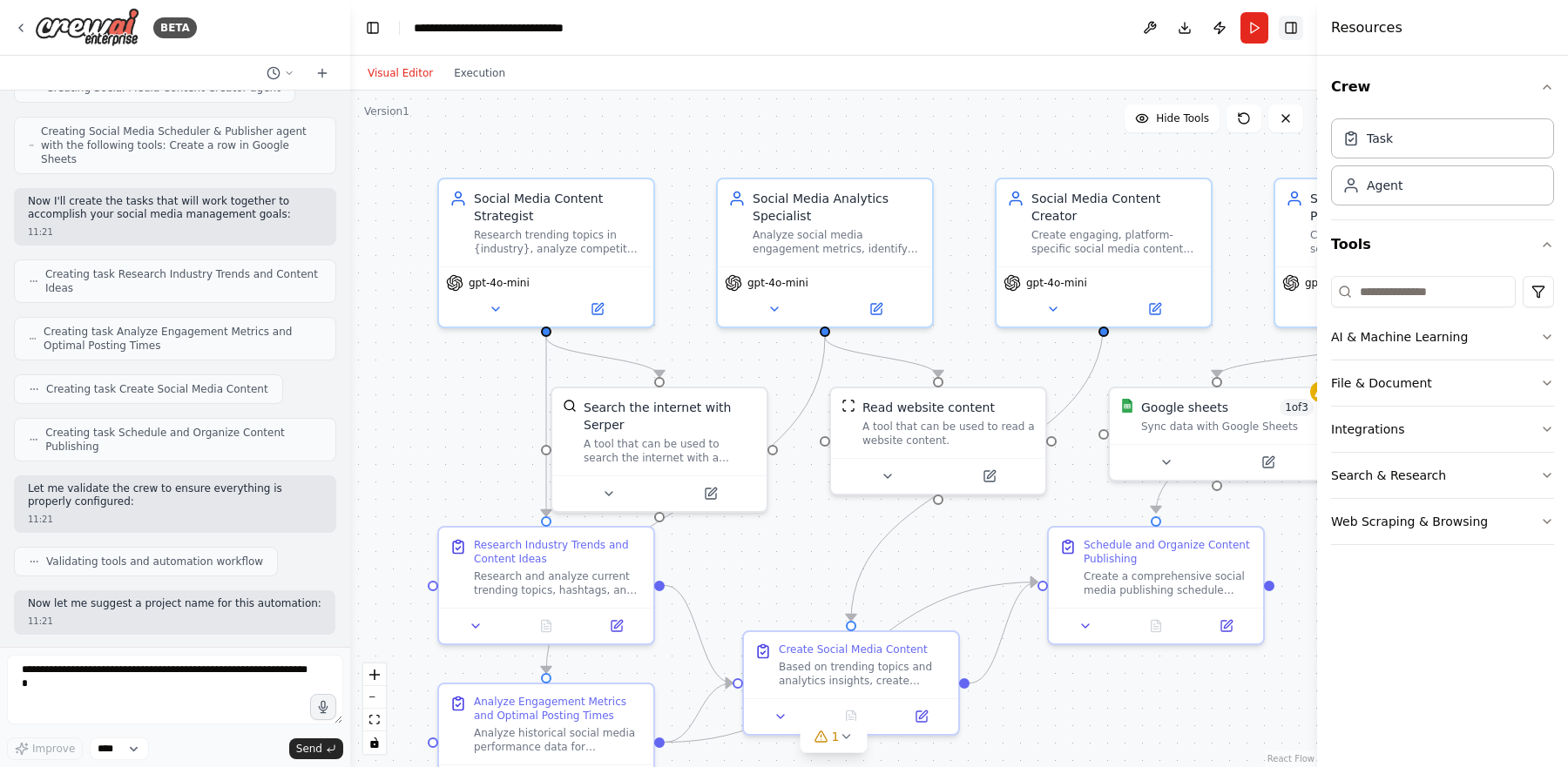
click at [1289, 29] on button "Toggle Right Sidebar" at bounding box center [1290, 27] width 24 height 24
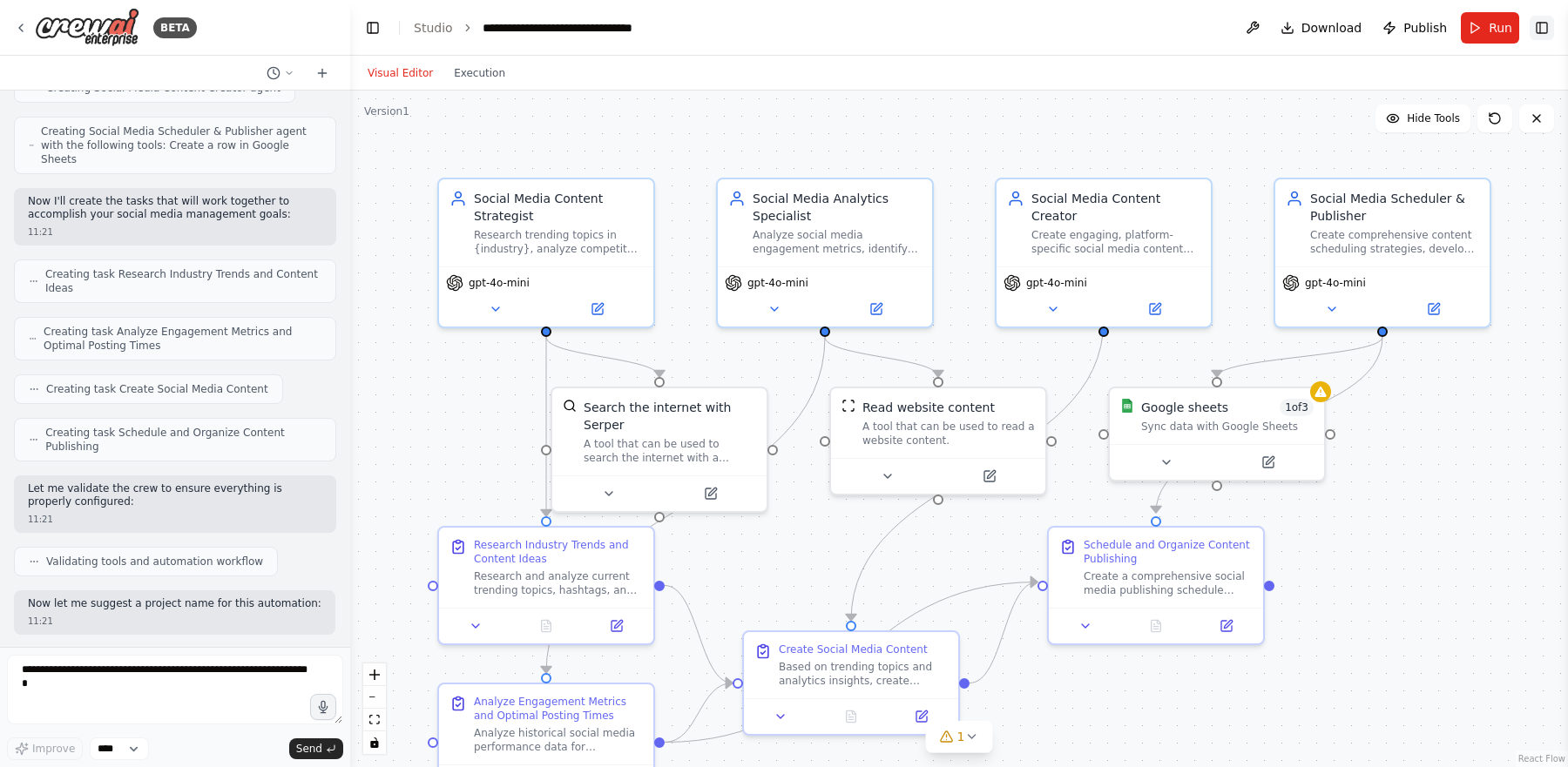
click at [1532, 18] on button "Toggle Right Sidebar" at bounding box center [1541, 27] width 24 height 24
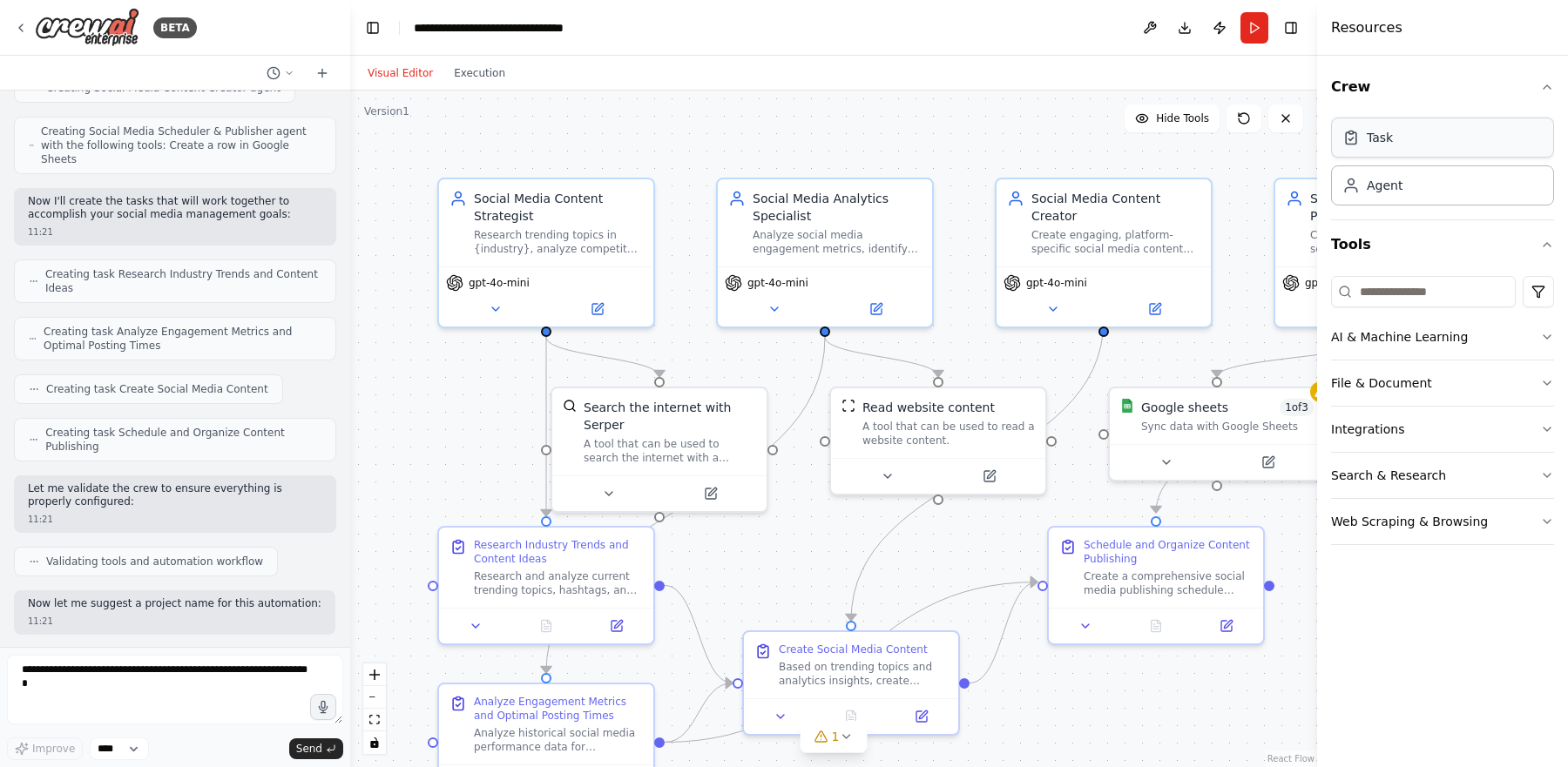
click at [1483, 139] on div "Task" at bounding box center [1443, 137] width 223 height 40
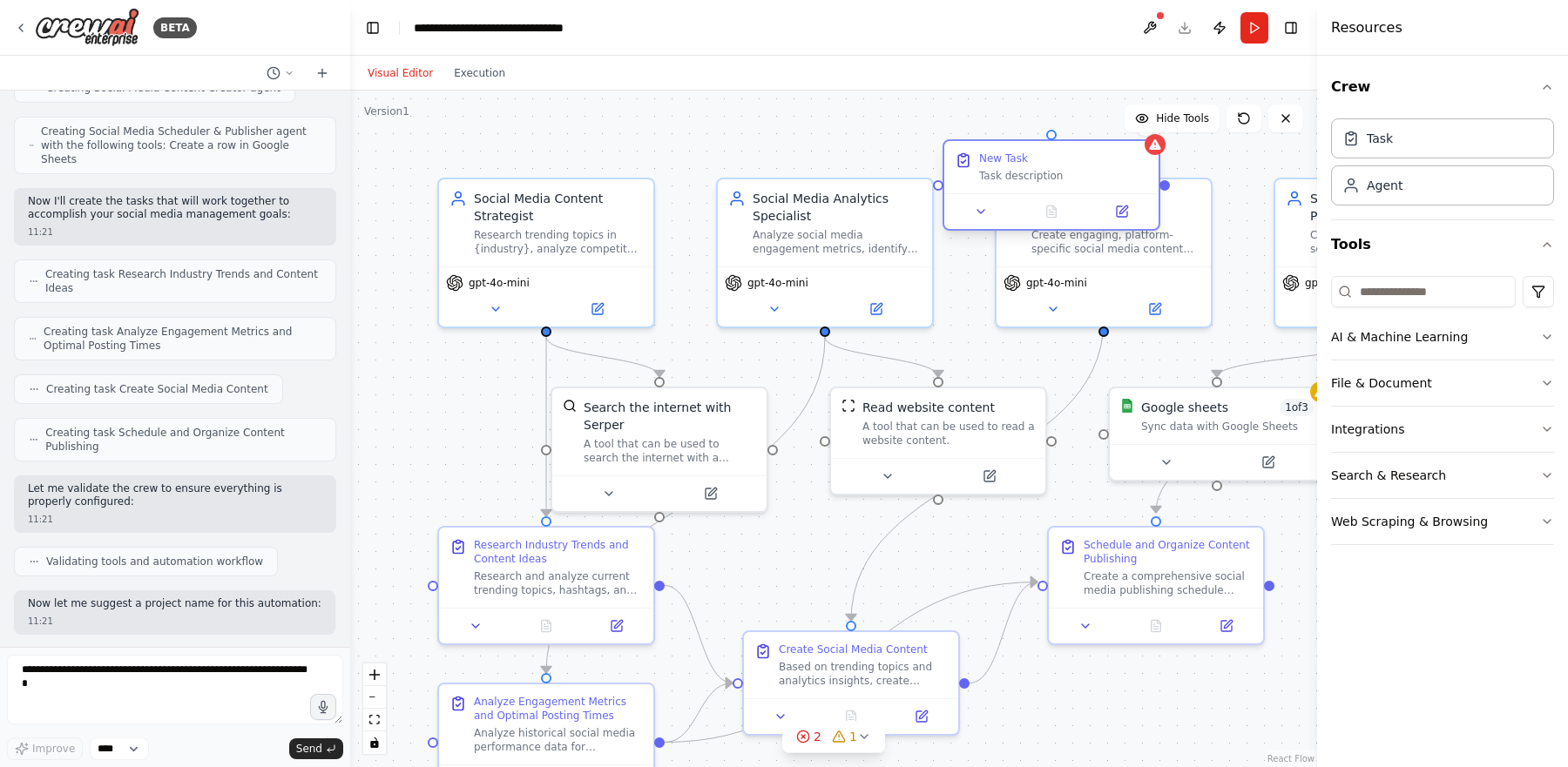
drag, startPoint x: 1088, startPoint y: 175, endPoint x: 971, endPoint y: 153, distance: 119.1
click at [979, 169] on div "Task description" at bounding box center [1064, 176] width 169 height 14
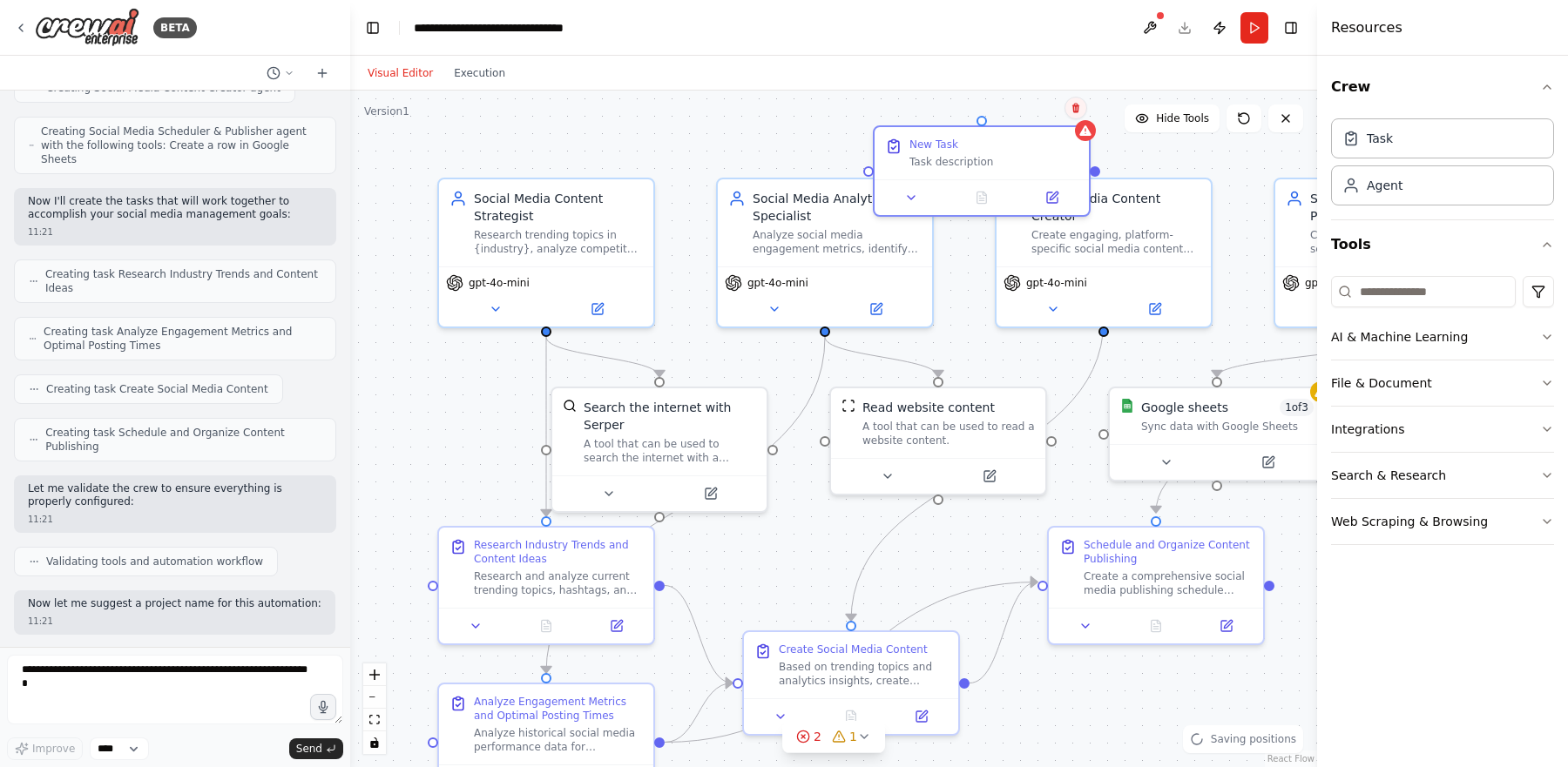
click at [1071, 106] on icon at bounding box center [1075, 108] width 11 height 11
click at [1026, 119] on div ".deletable-edge-delete-btn { width: 20px; height: 20px; border: 0px solid #ffff…" at bounding box center [833, 428] width 967 height 677
click at [1089, 124] on icon at bounding box center [1085, 127] width 14 height 14
drag, startPoint x: 1024, startPoint y: 141, endPoint x: 1019, endPoint y: 183, distance: 42.3
click at [1019, 183] on div "New Task Task description" at bounding box center [994, 167] width 169 height 31
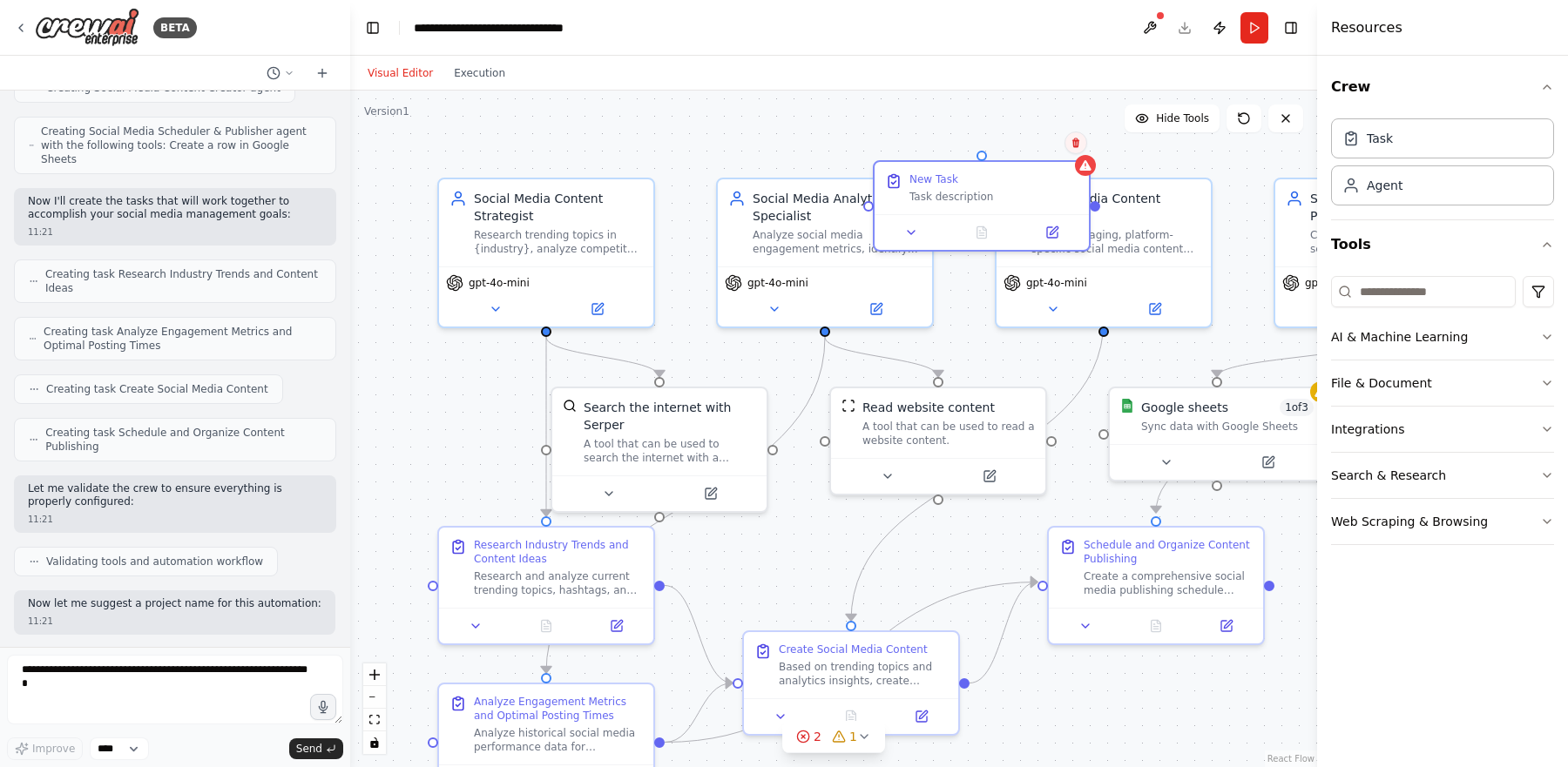
click at [1081, 144] on button at bounding box center [1075, 142] width 22 height 22
click at [1025, 147] on button "Confirm" at bounding box center [1027, 143] width 62 height 21
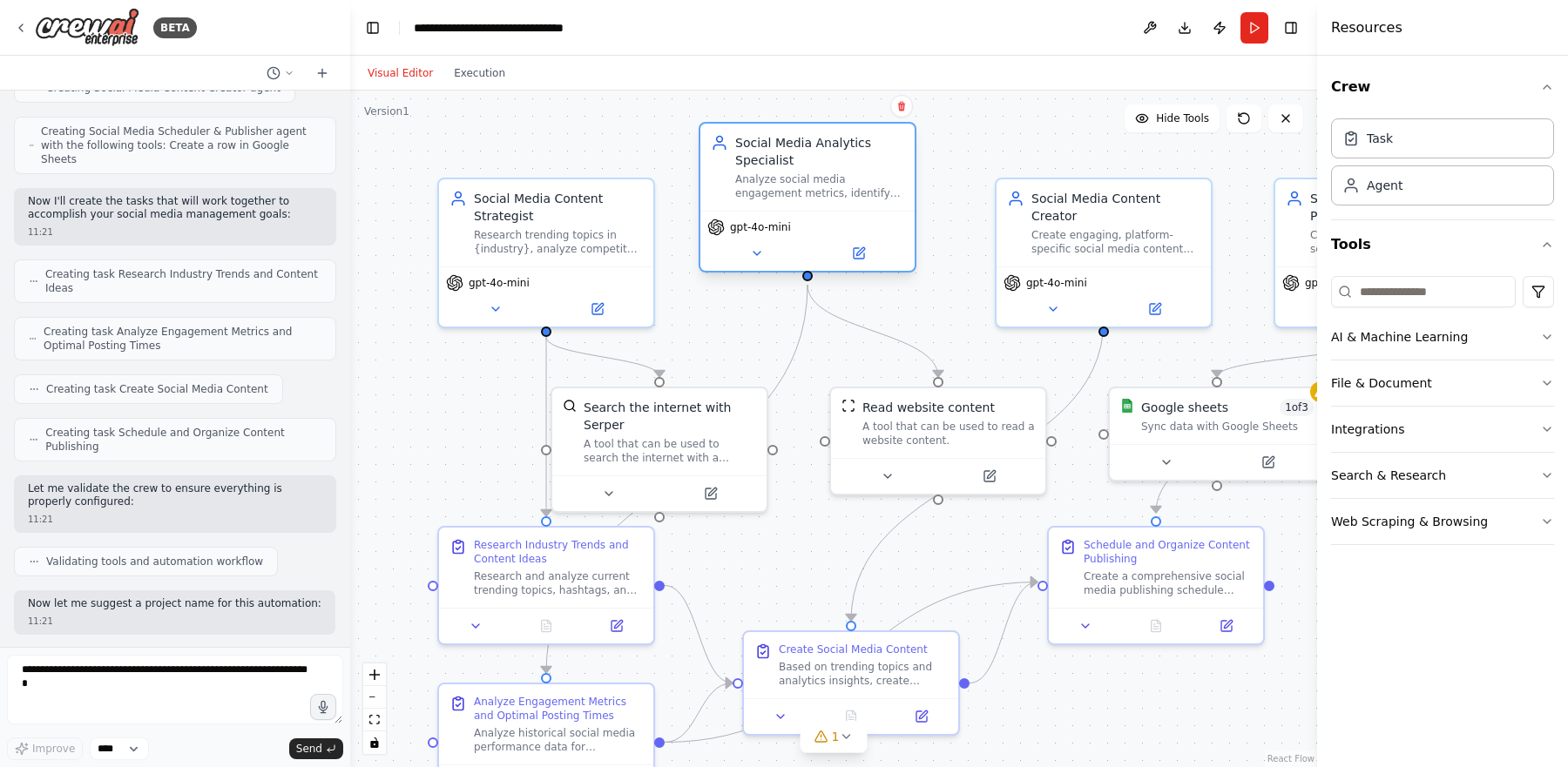
drag, startPoint x: 822, startPoint y: 215, endPoint x: 801, endPoint y: 162, distance: 57.0
click at [801, 162] on div "Social Media Analytics Specialist" at bounding box center [820, 151] width 169 height 35
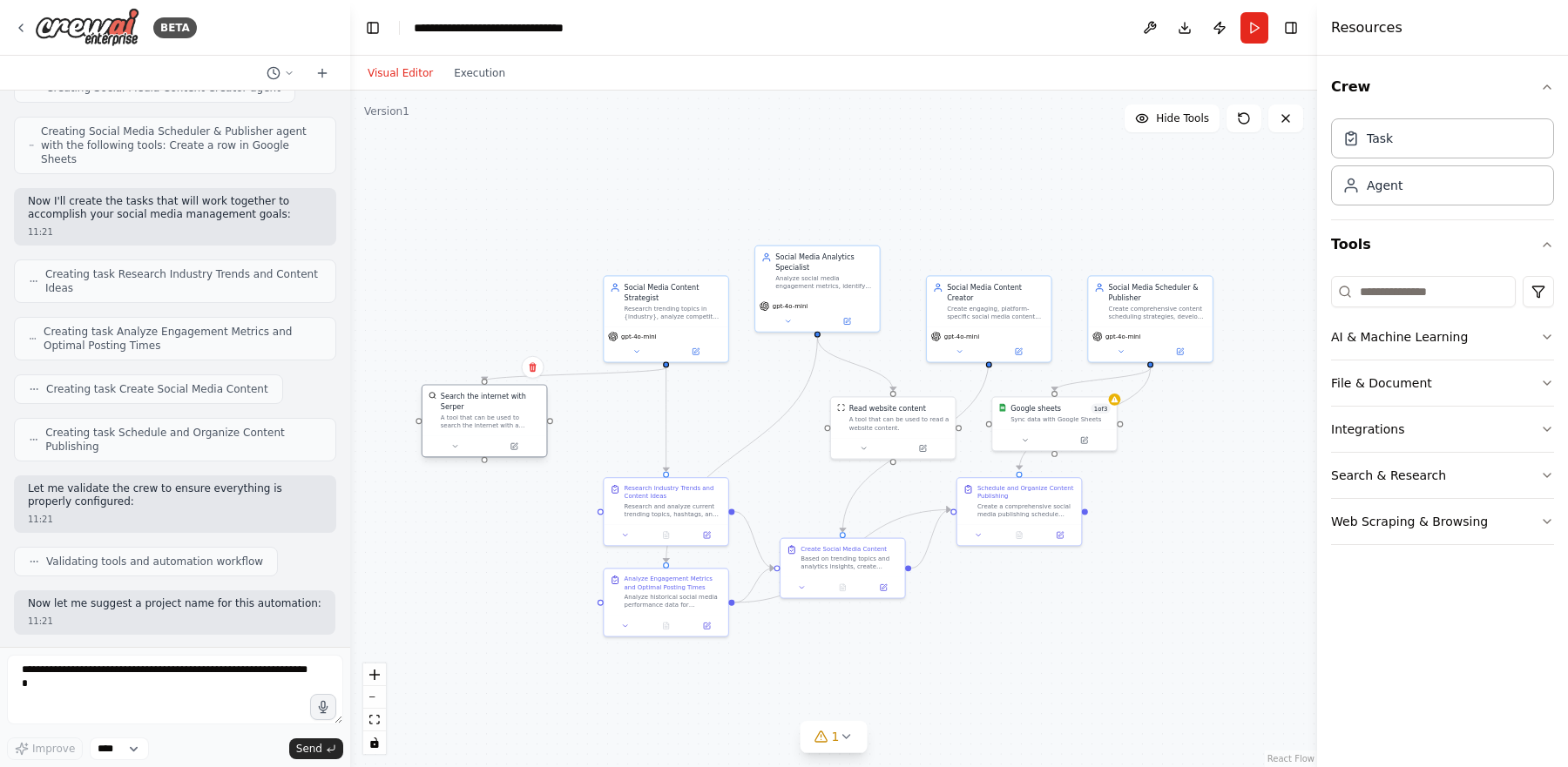
drag, startPoint x: 758, startPoint y: 425, endPoint x: 506, endPoint y: 417, distance: 252.1
click at [506, 417] on div "A tool that can be used to search the internet with a search_query. Supports di…" at bounding box center [491, 421] width 100 height 17
click at [376, 34] on button "Toggle Left Sidebar" at bounding box center [372, 27] width 24 height 24
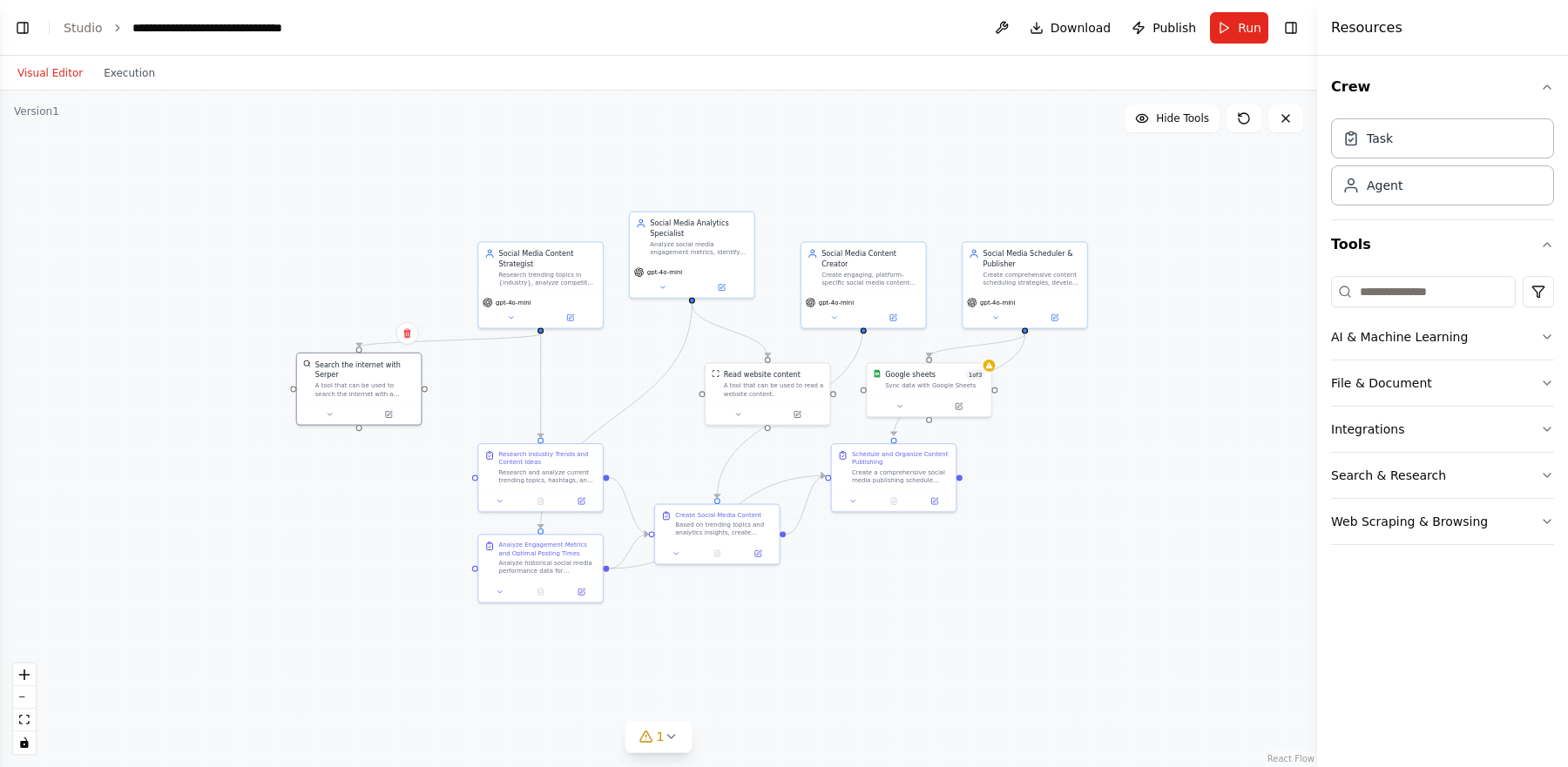
drag, startPoint x: 785, startPoint y: 189, endPoint x: 1010, endPoint y: 155, distance: 227.6
click at [1010, 155] on div ".deletable-edge-delete-btn { width: 20px; height: 20px; border: 0px solid #ffff…" at bounding box center [659, 428] width 1317 height 677
